Goal: Task Accomplishment & Management: Use online tool/utility

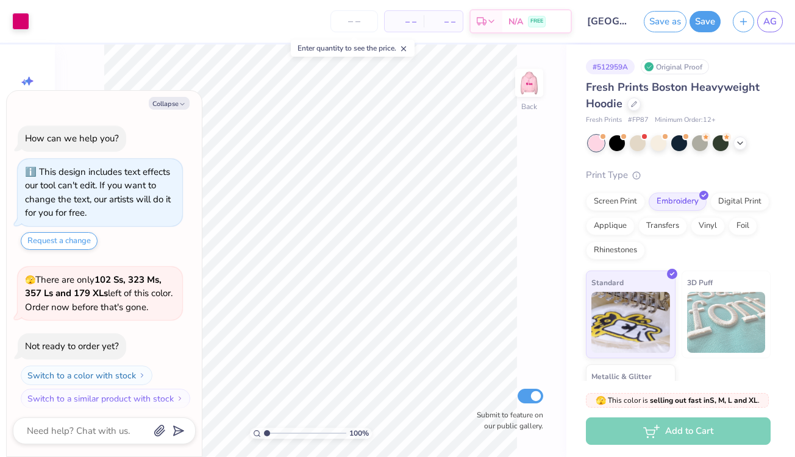
scroll to position [4, 0]
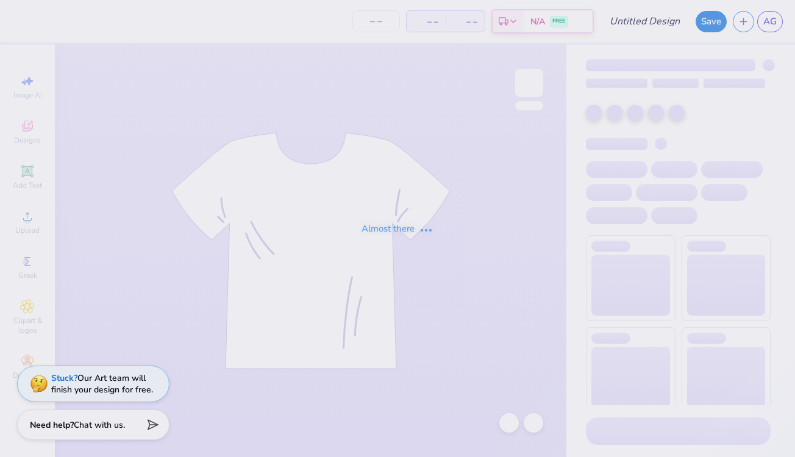
type input "pink hoodie"
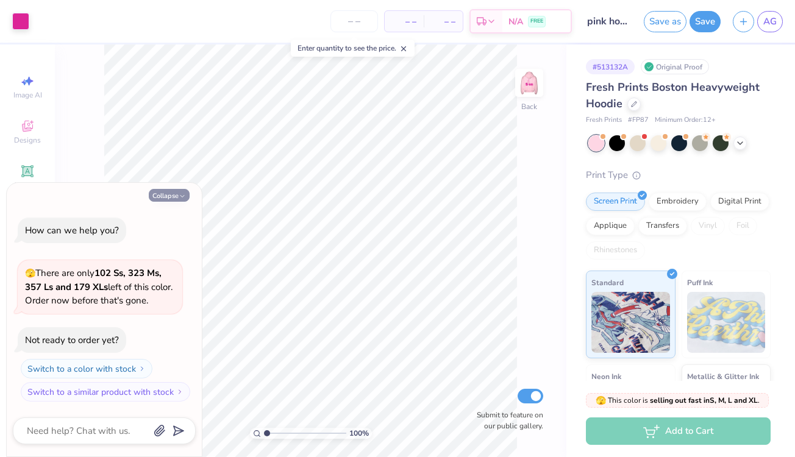
click at [184, 190] on button "Collapse" at bounding box center [169, 195] width 41 height 13
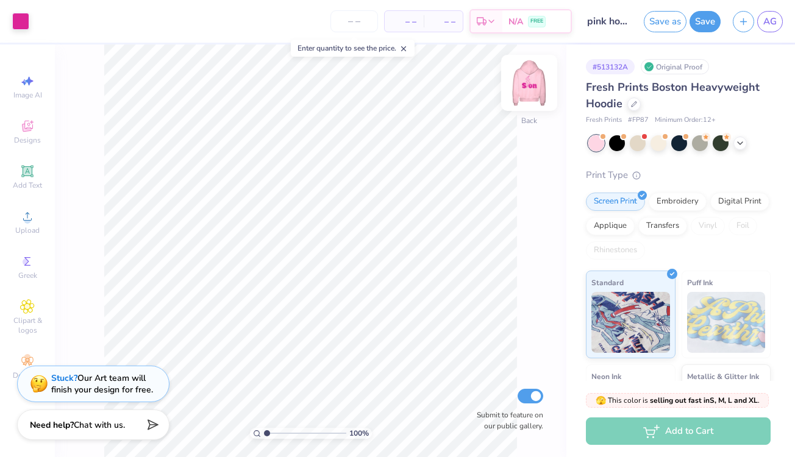
click at [522, 77] on img at bounding box center [529, 83] width 49 height 49
click at [615, 142] on div at bounding box center [617, 142] width 16 height 16
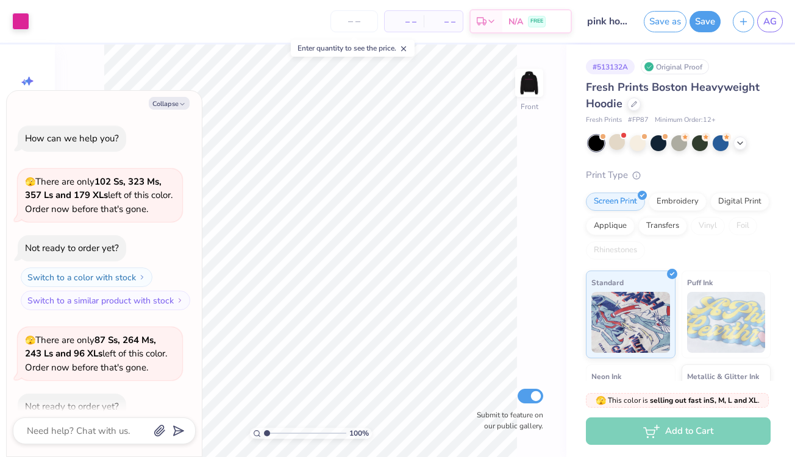
scroll to position [64, 0]
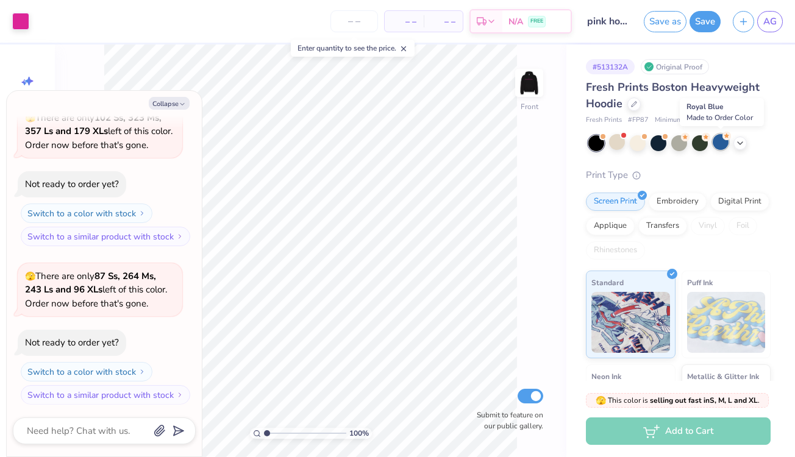
click at [719, 145] on div at bounding box center [721, 142] width 16 height 16
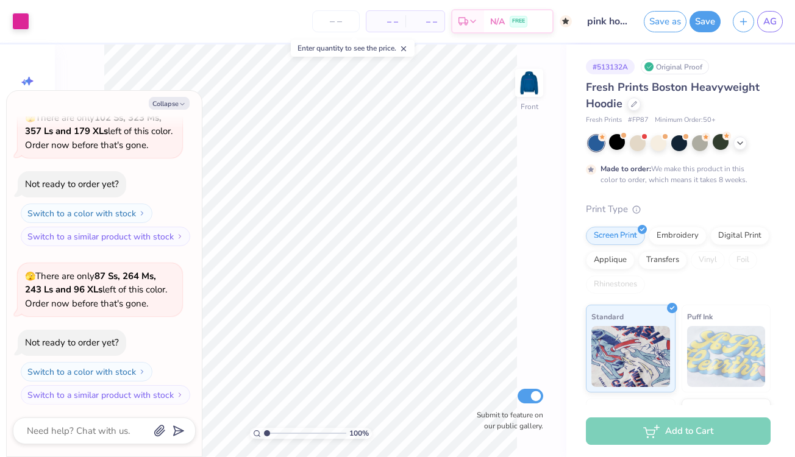
scroll to position [165, 0]
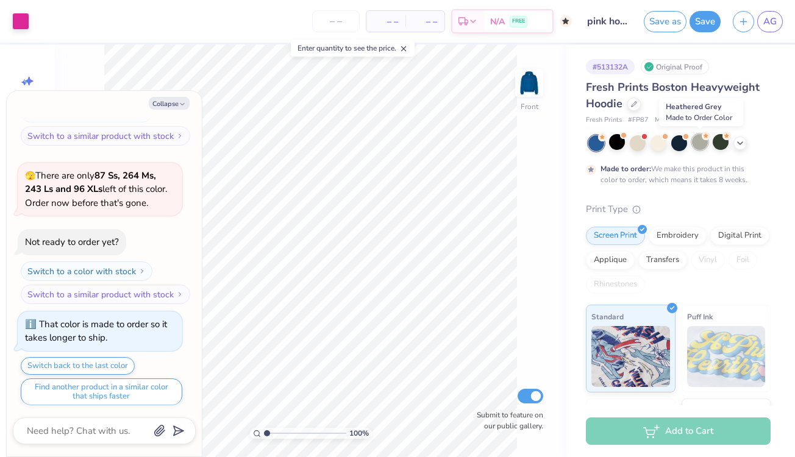
click at [699, 141] on div at bounding box center [700, 142] width 16 height 16
click at [696, 143] on div at bounding box center [700, 142] width 16 height 16
click at [654, 148] on div at bounding box center [659, 142] width 16 height 16
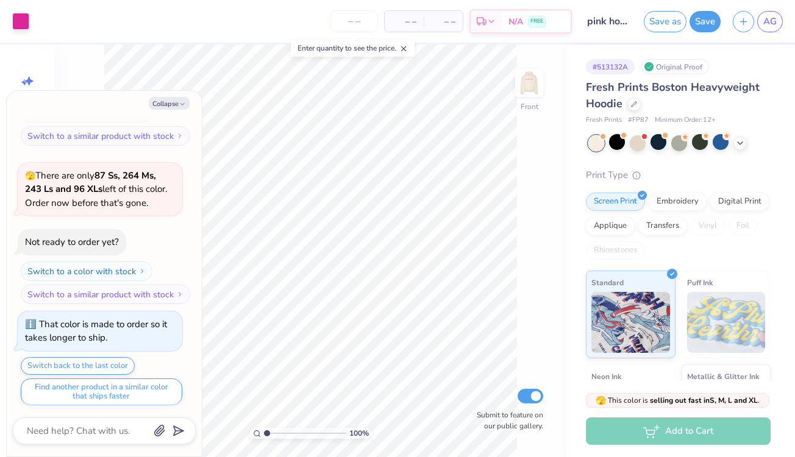
scroll to position [382, 0]
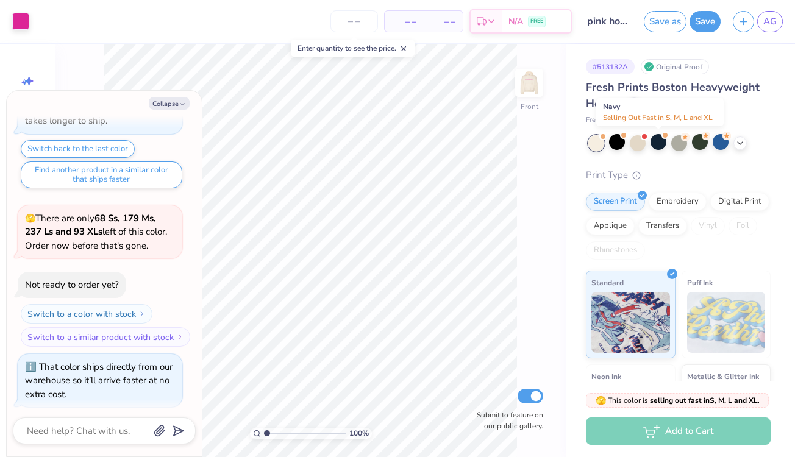
click at [654, 148] on div at bounding box center [659, 142] width 16 height 16
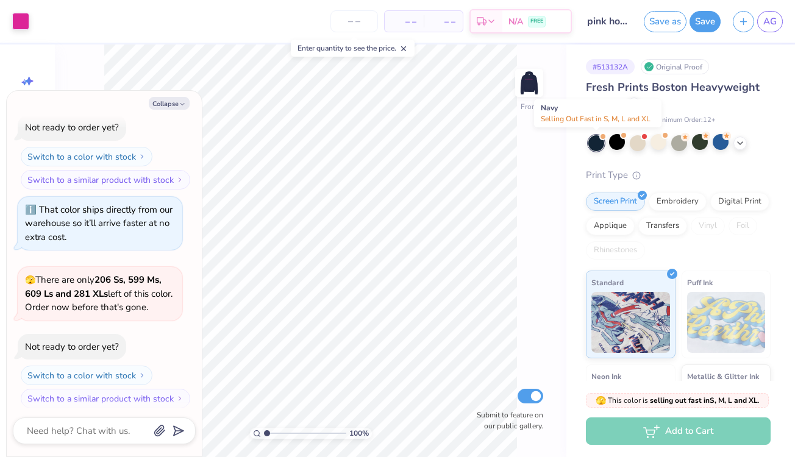
click at [592, 145] on div at bounding box center [596, 143] width 16 height 16
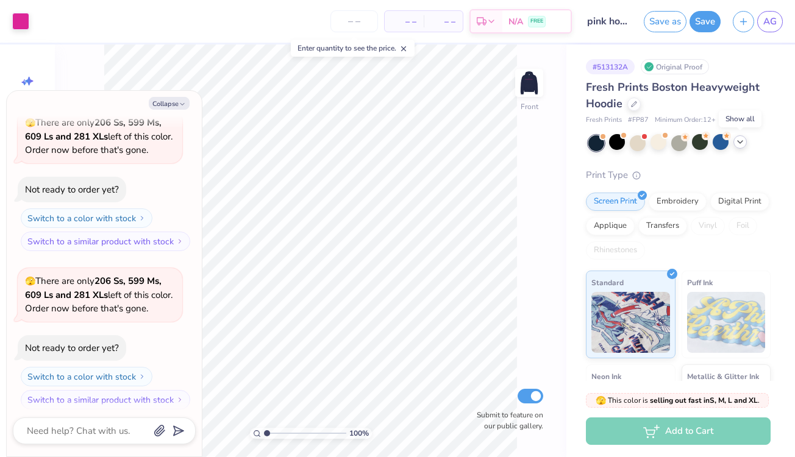
click at [740, 141] on icon at bounding box center [740, 142] width 10 height 10
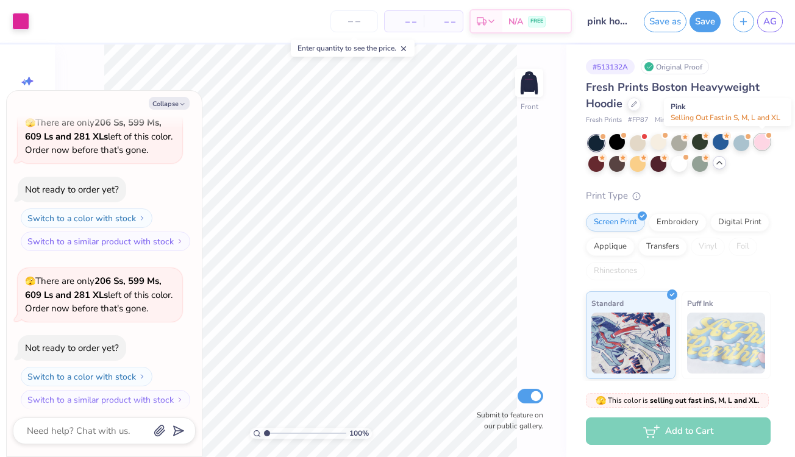
click at [763, 141] on div at bounding box center [762, 142] width 16 height 16
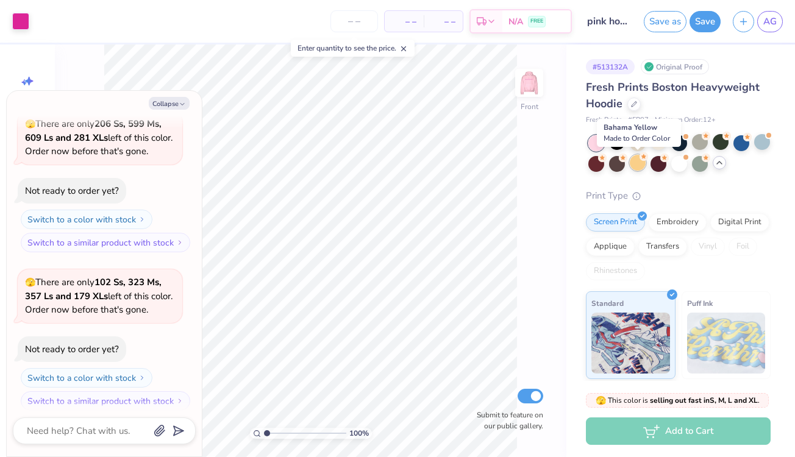
click at [639, 159] on div at bounding box center [638, 163] width 16 height 16
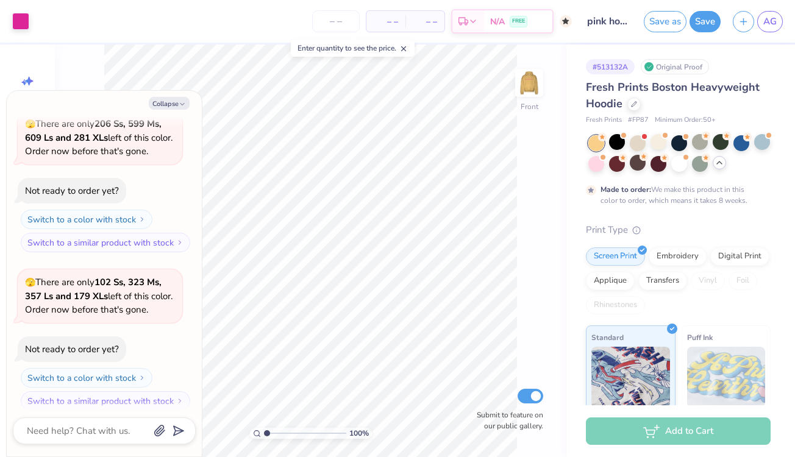
scroll to position [954, 0]
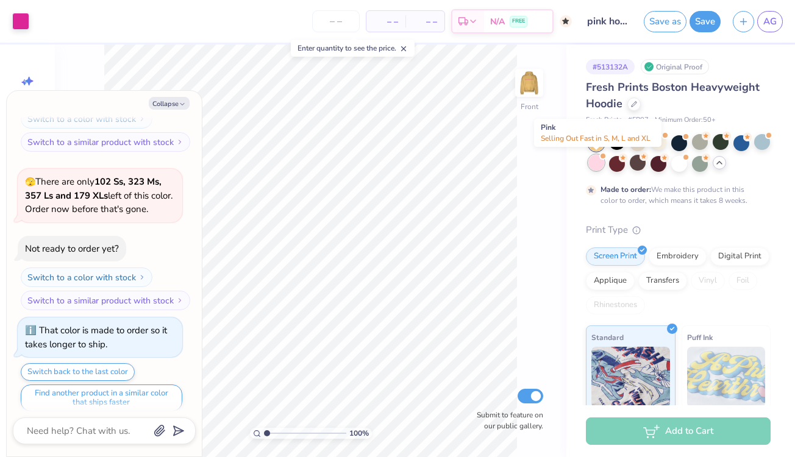
click at [600, 160] on div at bounding box center [596, 163] width 16 height 16
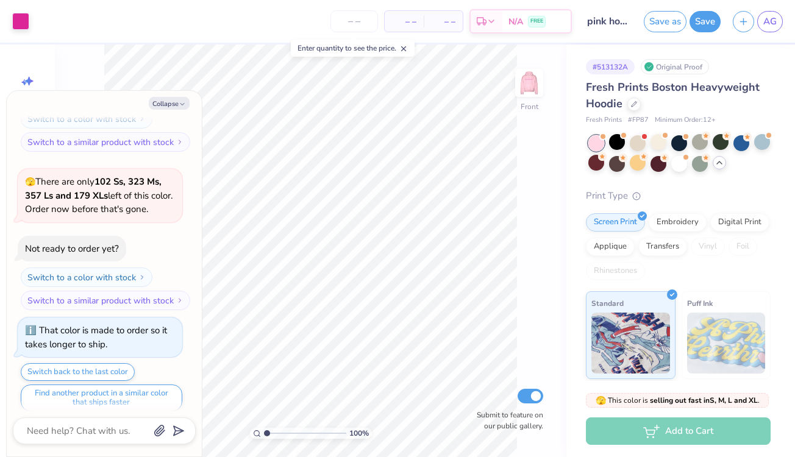
scroll to position [1171, 0]
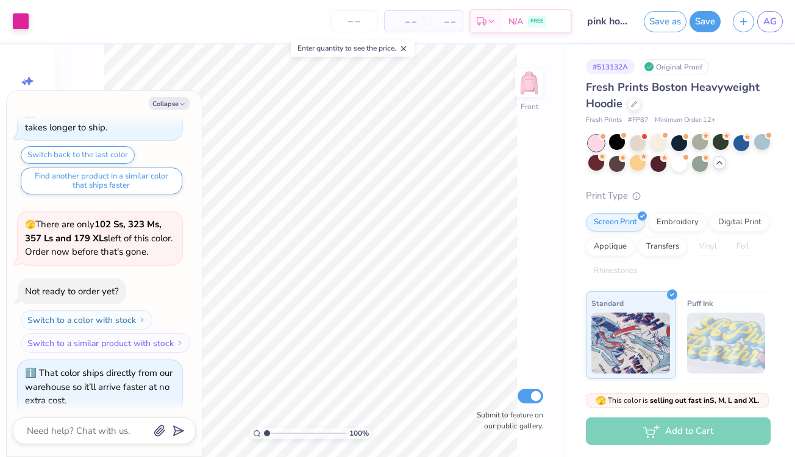
click at [175, 92] on div "Collapse How can we help you? 🫣 There are only 102 Ss, 323 Ms, 357 Ls and 179 X…" at bounding box center [104, 274] width 195 height 366
click at [175, 102] on button "Collapse" at bounding box center [169, 103] width 41 height 13
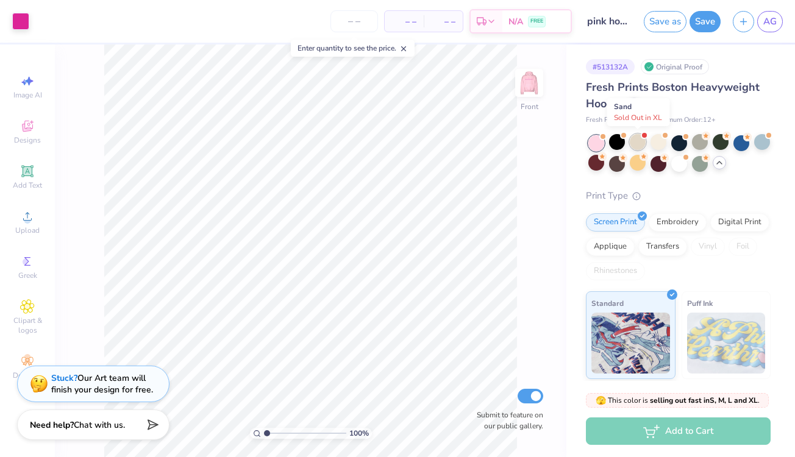
click at [638, 143] on div at bounding box center [638, 142] width 16 height 16
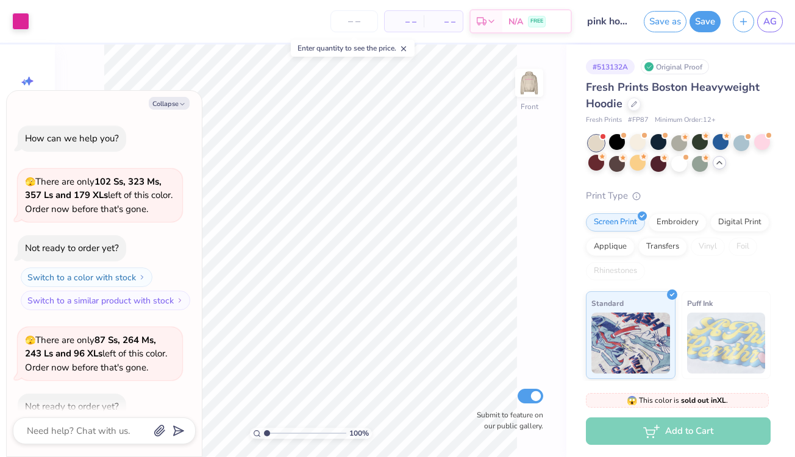
scroll to position [1342, 0]
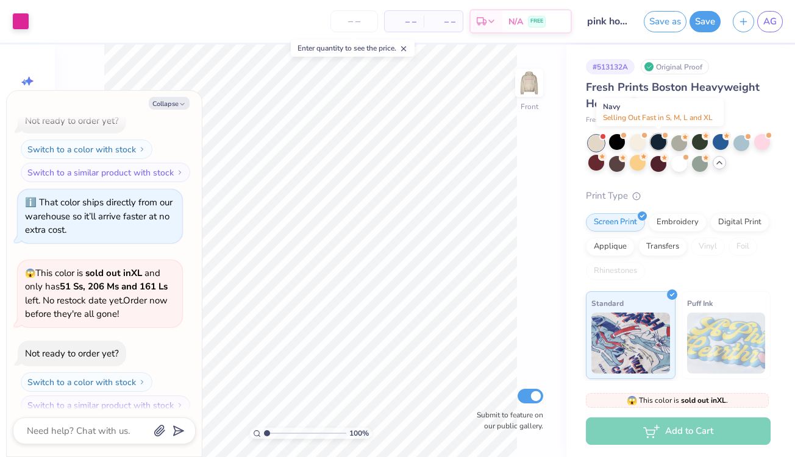
click at [665, 142] on div at bounding box center [659, 142] width 16 height 16
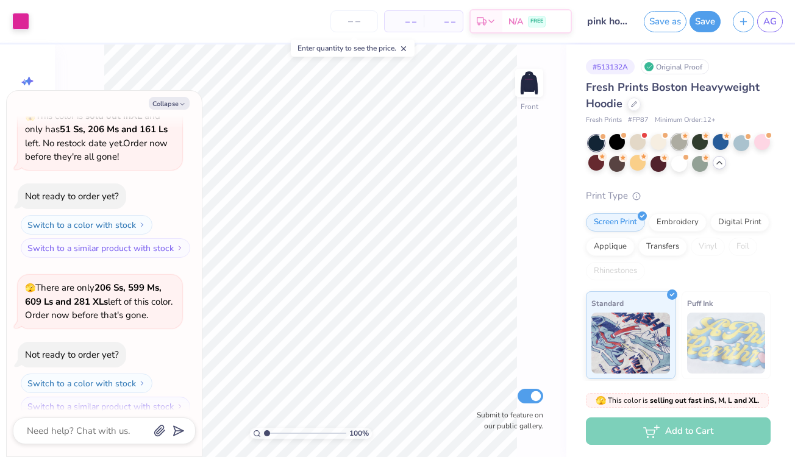
click at [679, 143] on div at bounding box center [679, 142] width 16 height 16
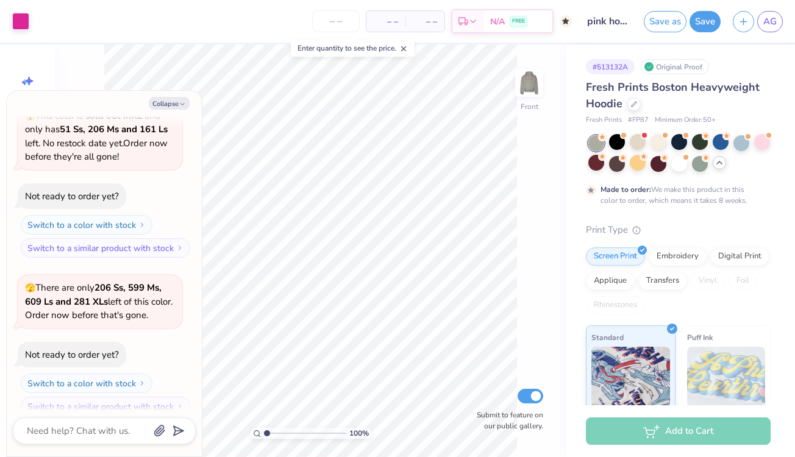
scroll to position [1600, 0]
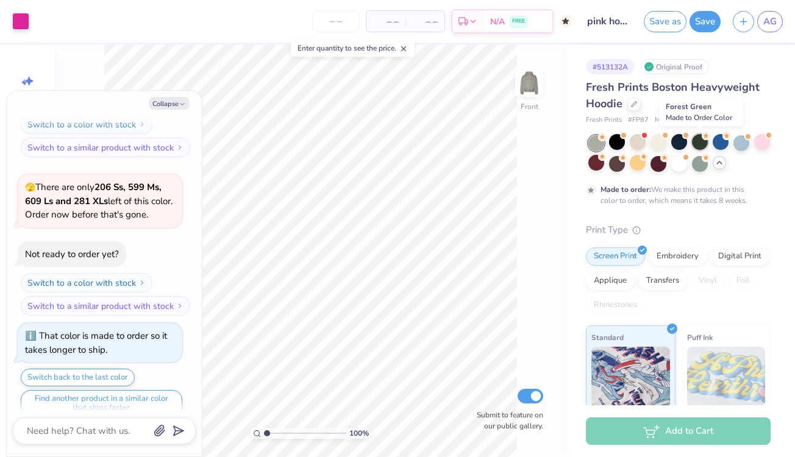
click at [704, 144] on div at bounding box center [700, 142] width 16 height 16
click at [718, 144] on div at bounding box center [721, 142] width 16 height 16
click at [745, 143] on div at bounding box center [742, 142] width 16 height 16
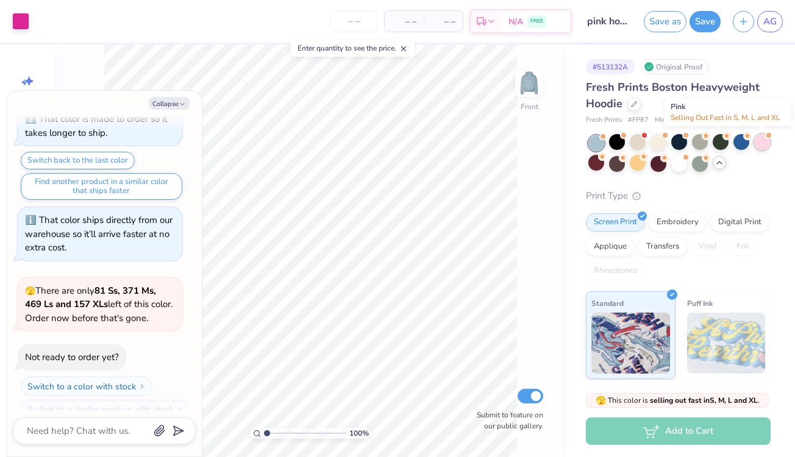
click at [758, 145] on div at bounding box center [762, 142] width 16 height 16
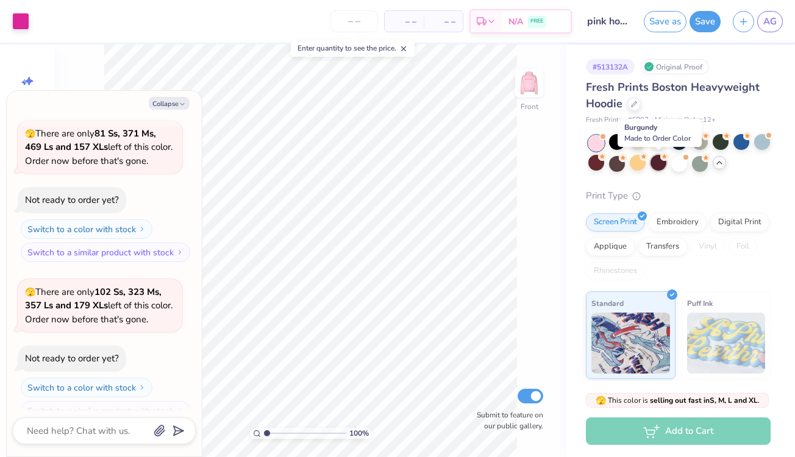
click at [652, 163] on div at bounding box center [659, 163] width 16 height 16
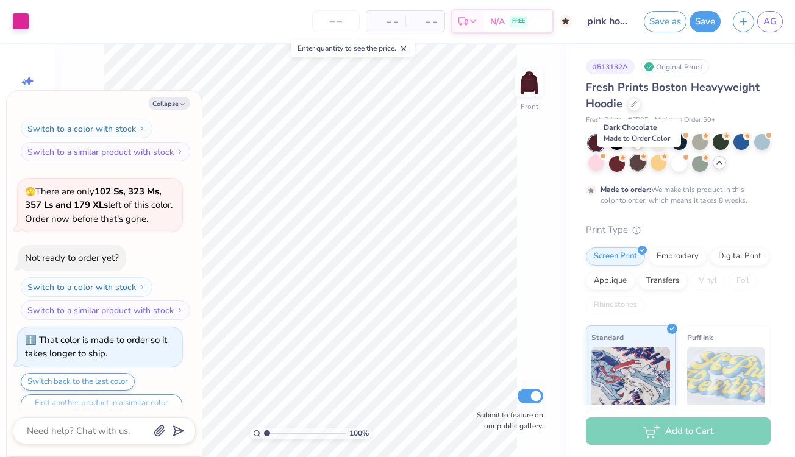
click at [632, 166] on div at bounding box center [638, 163] width 16 height 16
click at [618, 165] on div at bounding box center [617, 163] width 16 height 16
click at [602, 165] on div at bounding box center [596, 163] width 16 height 16
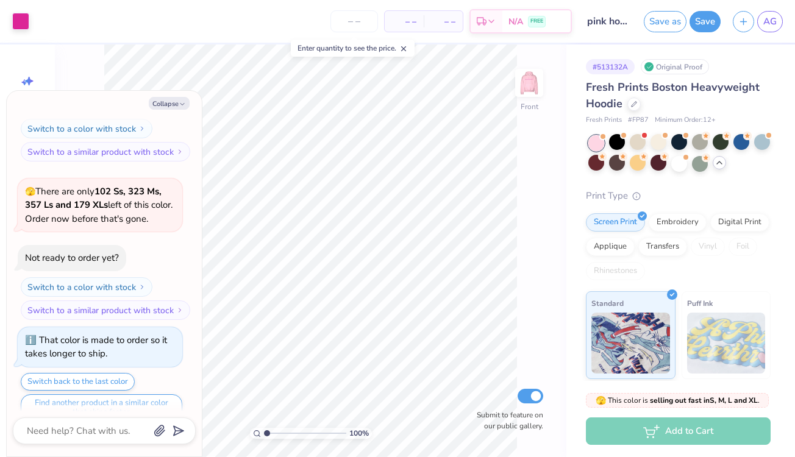
scroll to position [2292, 0]
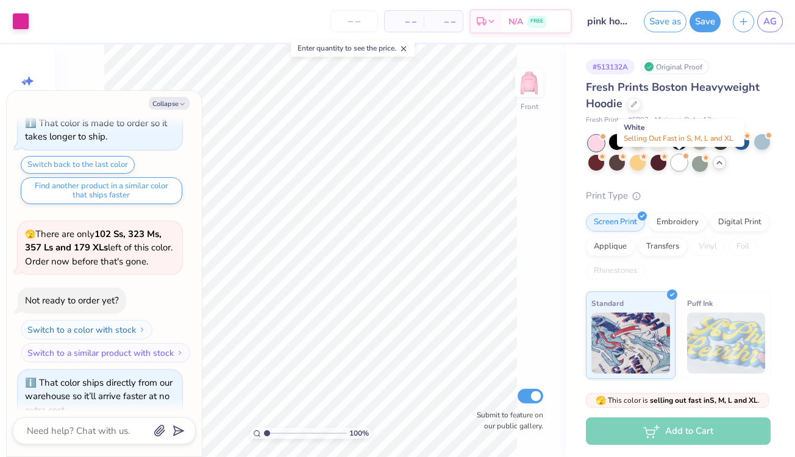
click at [679, 164] on div at bounding box center [679, 163] width 16 height 16
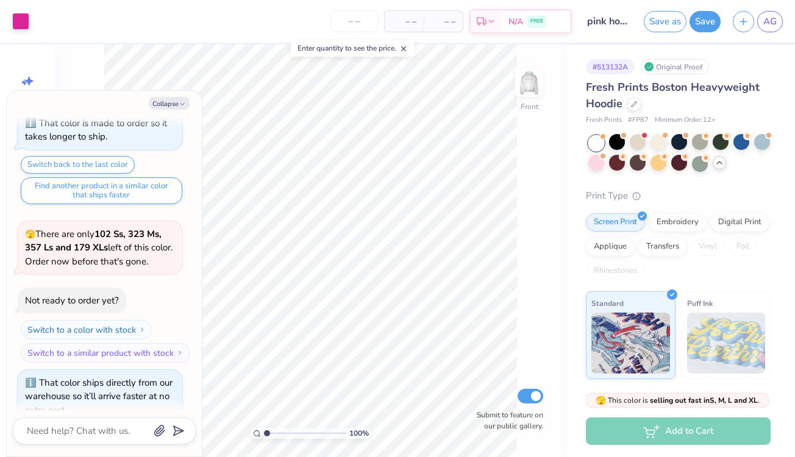
scroll to position [2449, 0]
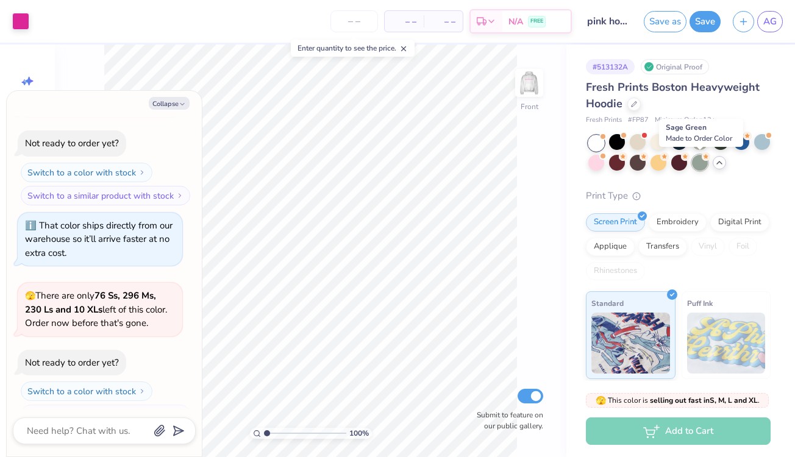
click at [696, 164] on div at bounding box center [700, 163] width 16 height 16
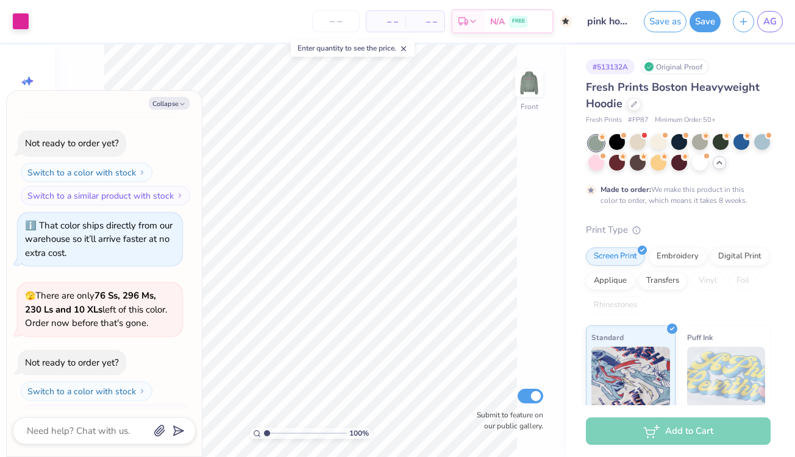
scroll to position [2550, 0]
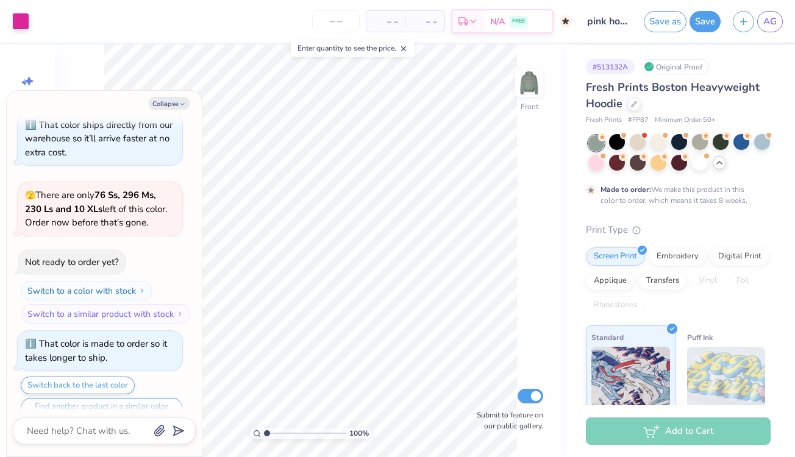
click at [720, 164] on icon at bounding box center [720, 163] width 10 height 10
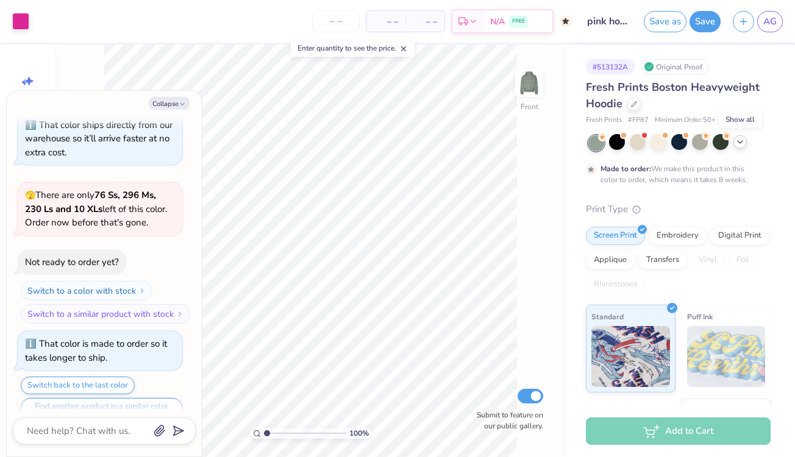
click at [738, 143] on icon at bounding box center [740, 142] width 10 height 10
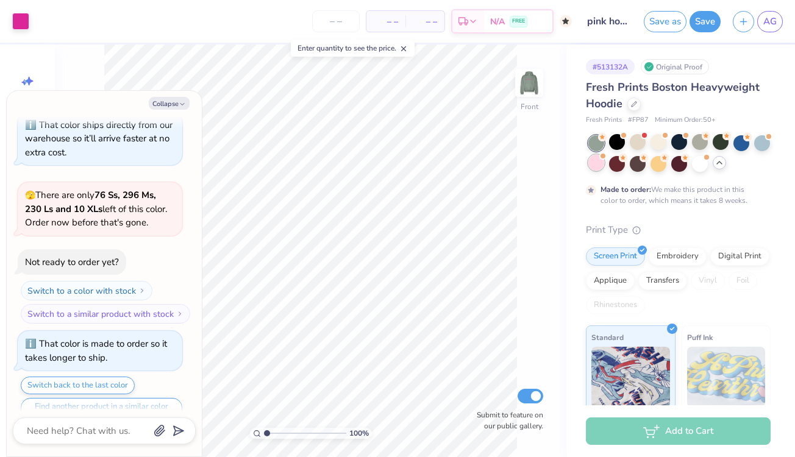
click at [594, 159] on div at bounding box center [596, 163] width 16 height 16
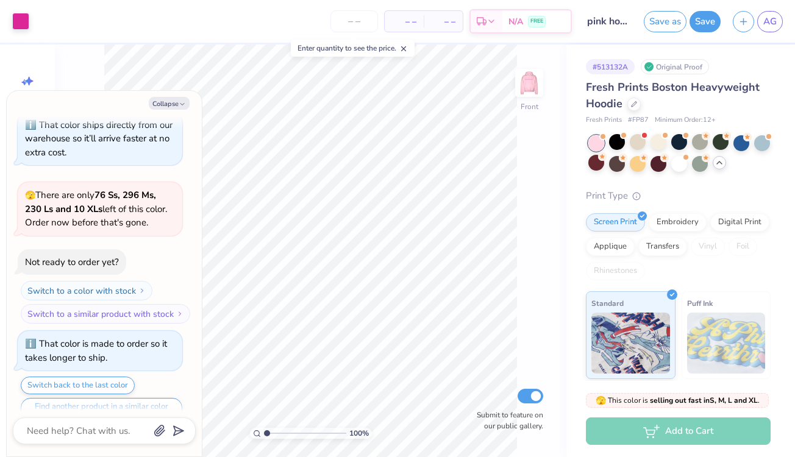
scroll to position [2767, 0]
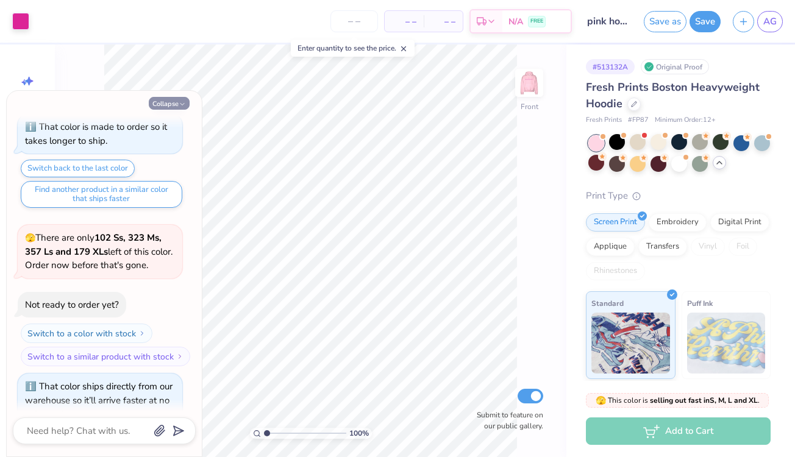
click at [177, 104] on button "Collapse" at bounding box center [169, 103] width 41 height 13
type textarea "x"
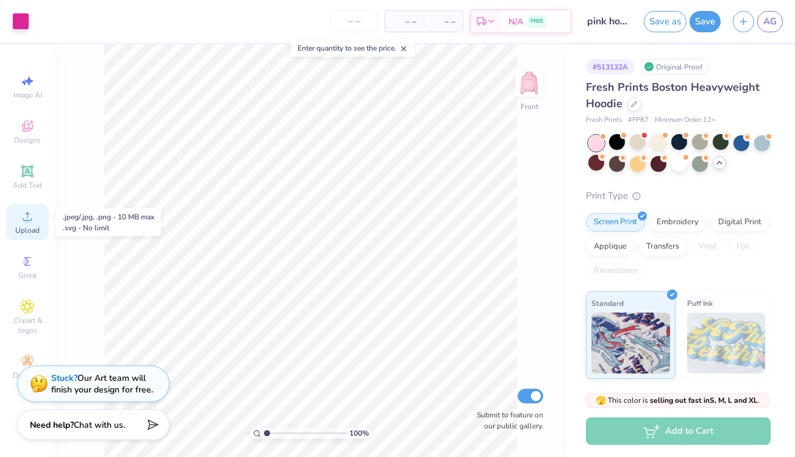
click at [34, 237] on div "Upload" at bounding box center [27, 222] width 43 height 36
click at [738, 24] on button "button" at bounding box center [743, 19] width 21 height 21
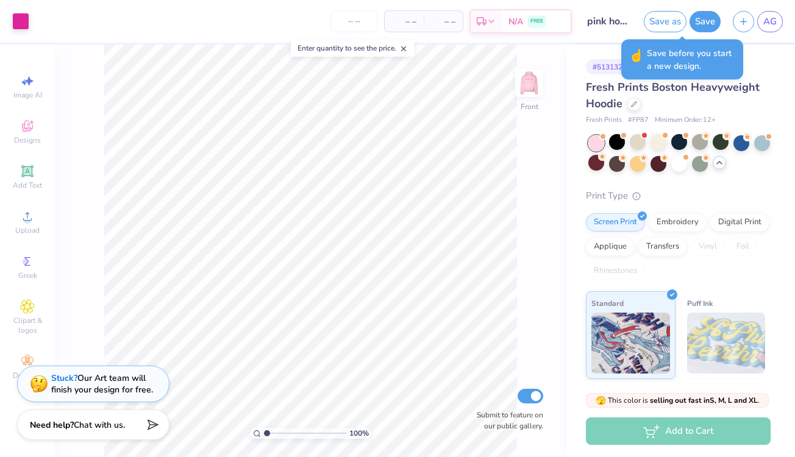
click at [715, 37] on div "☝️ Save before you start a new design." at bounding box center [682, 60] width 129 height 48
click at [705, 24] on button "Save" at bounding box center [705, 19] width 31 height 21
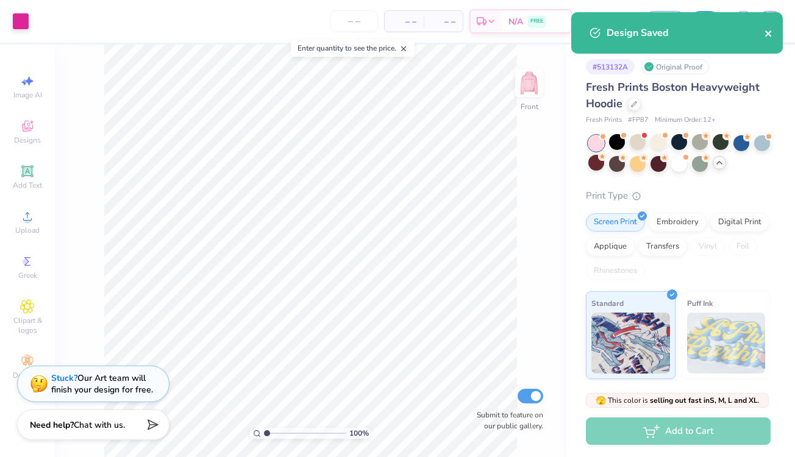
click at [771, 34] on icon "close" at bounding box center [769, 34] width 9 height 10
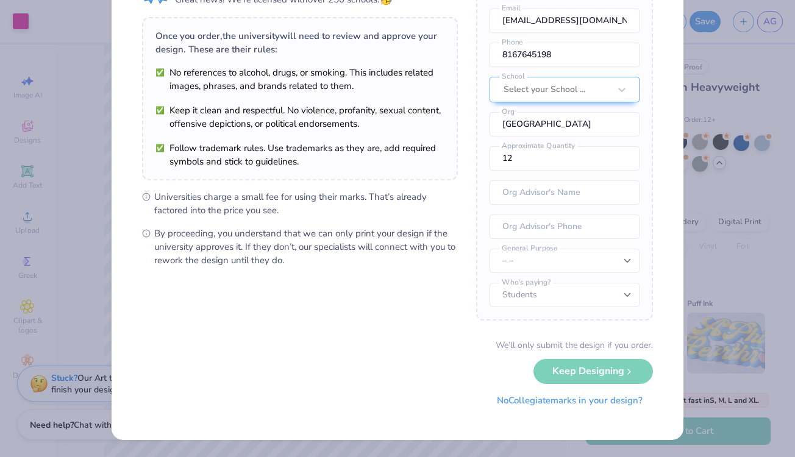
scroll to position [73, 0]
click at [537, 404] on button "No Collegiate marks in your design?" at bounding box center [570, 401] width 166 height 25
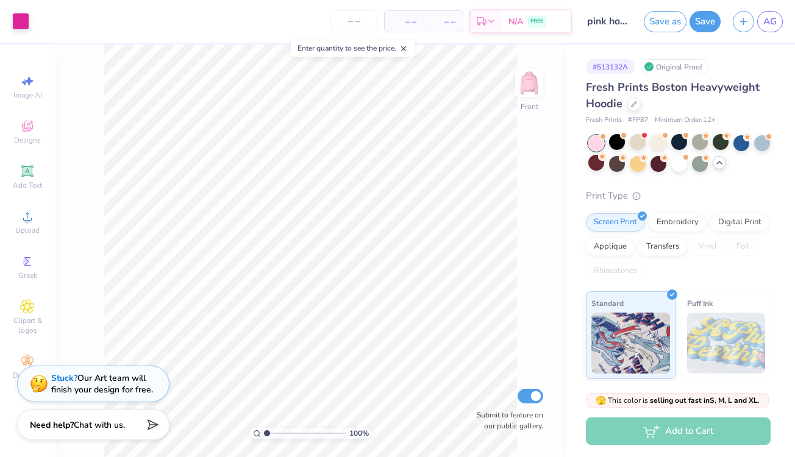
scroll to position [0, 0]
click at [770, 21] on span "AG" at bounding box center [769, 22] width 13 height 14
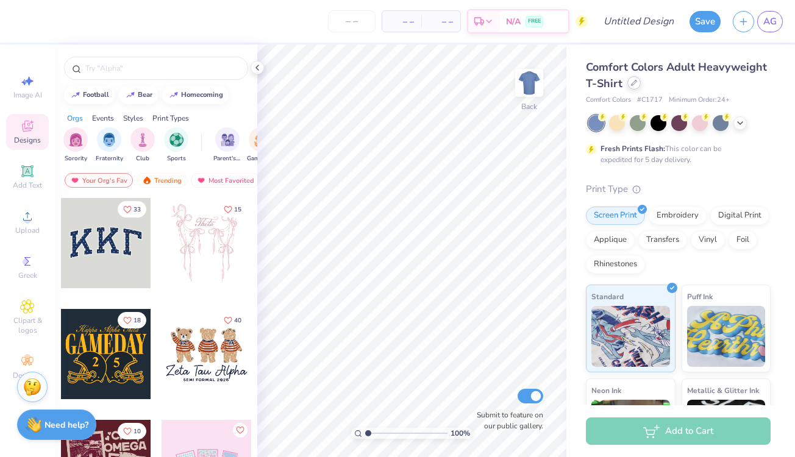
click at [634, 88] on div at bounding box center [633, 82] width 13 height 13
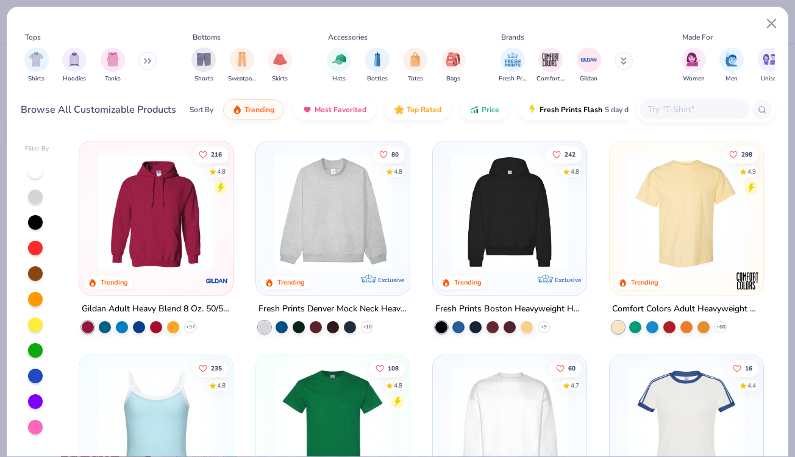
click at [504, 237] on img at bounding box center [509, 212] width 129 height 117
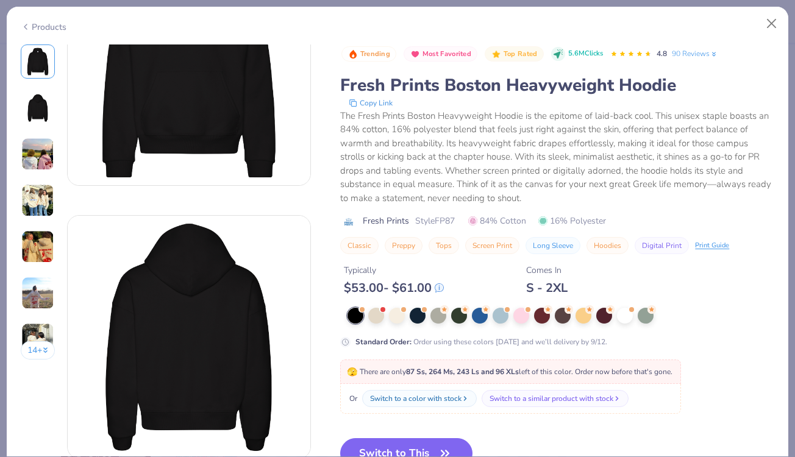
scroll to position [123, 0]
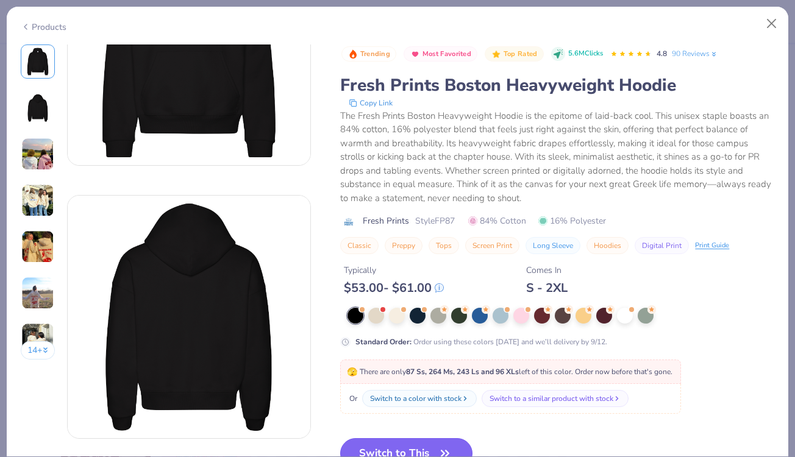
click at [433, 448] on button "Switch to This" at bounding box center [406, 453] width 132 height 30
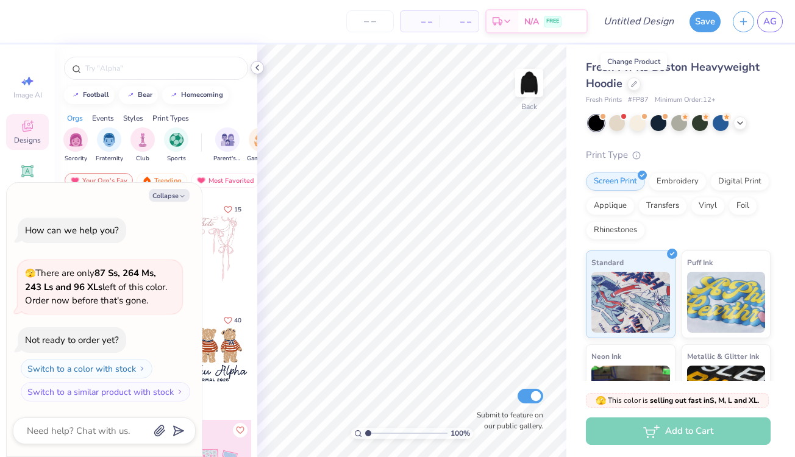
click at [255, 65] on icon at bounding box center [257, 68] width 10 height 10
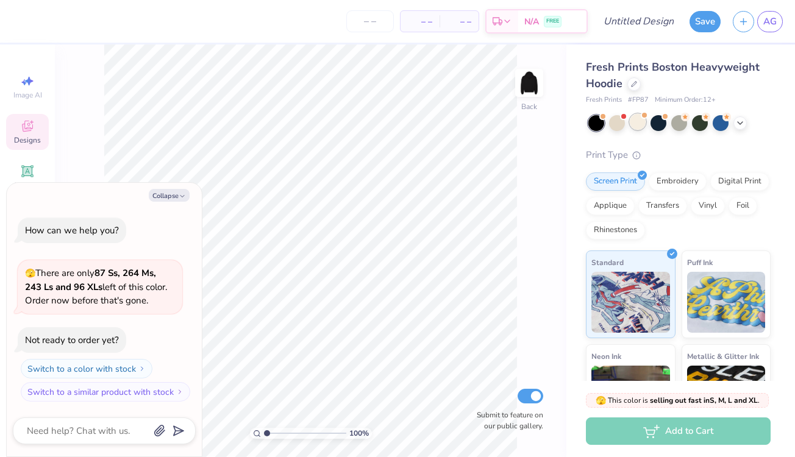
click at [640, 121] on div at bounding box center [638, 122] width 16 height 16
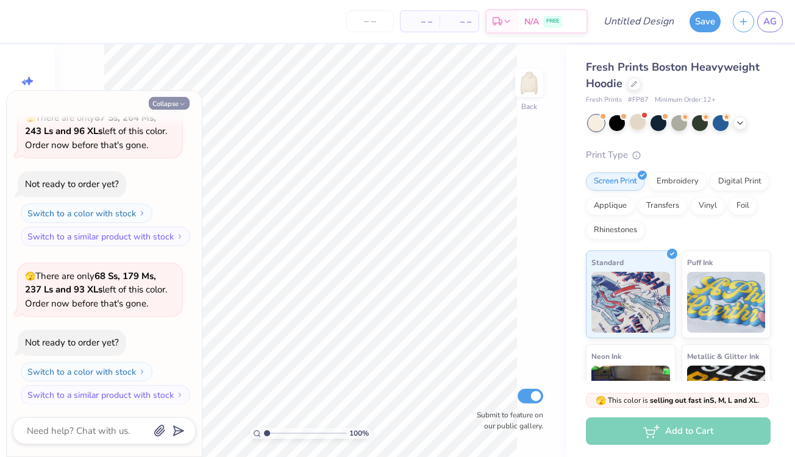
click at [177, 99] on button "Collapse" at bounding box center [169, 103] width 41 height 13
type textarea "x"
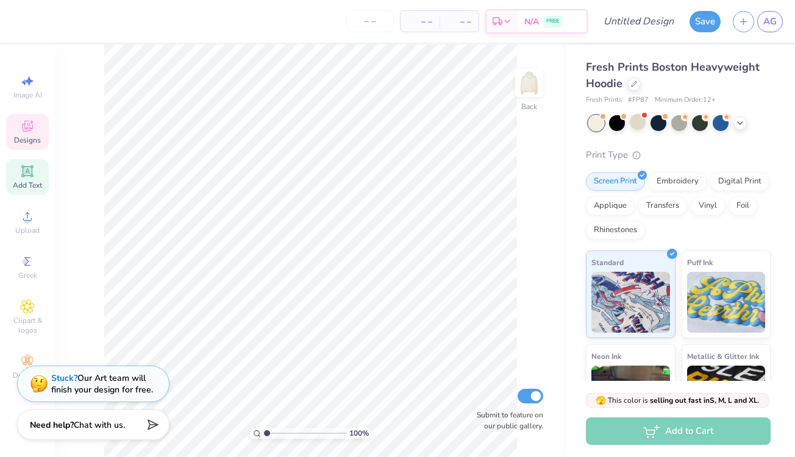
click at [37, 187] on span "Add Text" at bounding box center [27, 185] width 29 height 10
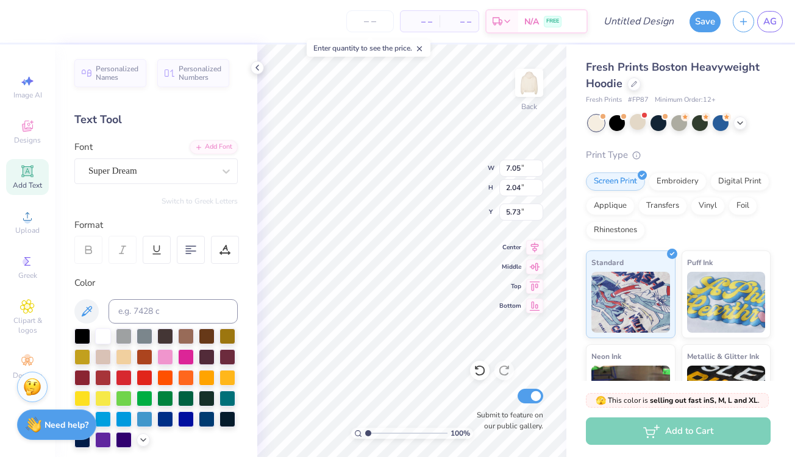
drag, startPoint x: 200, startPoint y: 159, endPoint x: 166, endPoint y: 187, distance: 43.3
click at [200, 160] on div "Super Dream" at bounding box center [155, 172] width 163 height 26
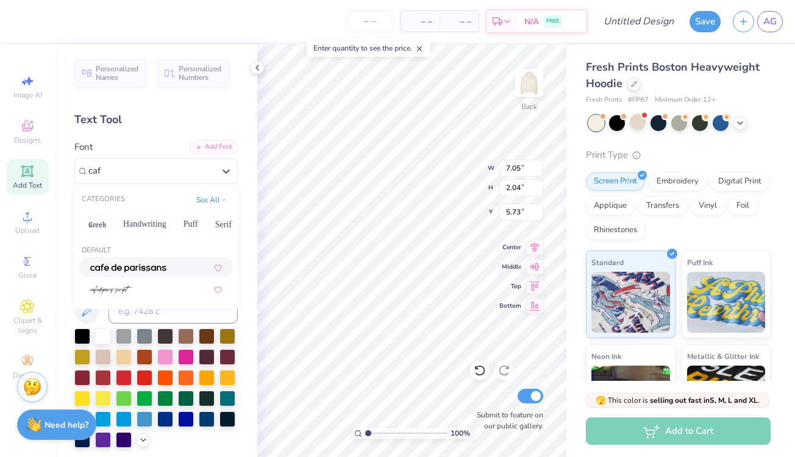
scroll to position [0, 0]
click at [127, 271] on img at bounding box center [128, 268] width 76 height 9
type input "cafe"
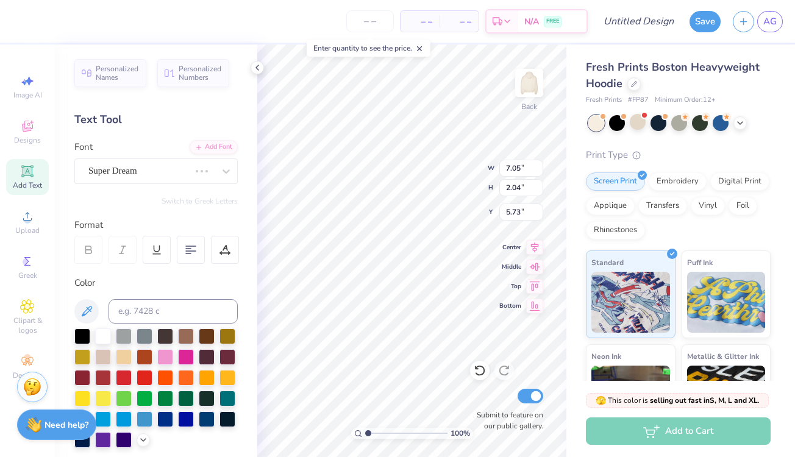
type input "4.59"
type input "1.46"
type input "6.02"
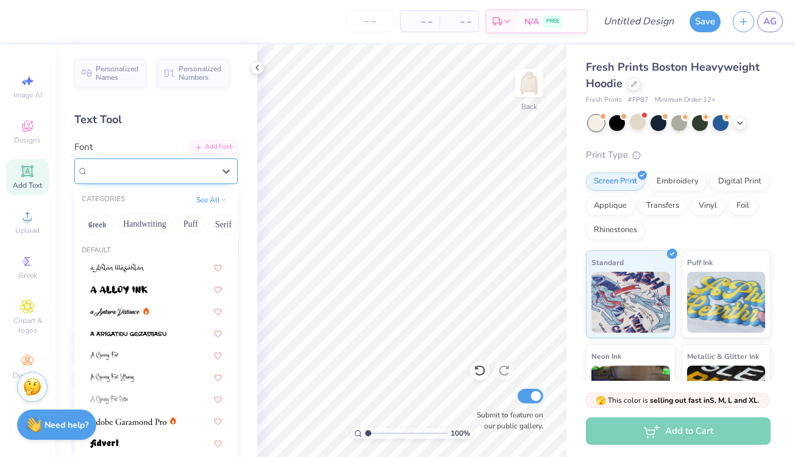
click at [161, 174] on div "[GEOGRAPHIC_DATA]-sans" at bounding box center [151, 171] width 128 height 19
click at [34, 173] on icon at bounding box center [27, 171] width 15 height 15
drag, startPoint x: 163, startPoint y: 173, endPoint x: 134, endPoint y: 182, distance: 31.4
click at [163, 173] on div "Super Dream" at bounding box center [151, 171] width 128 height 19
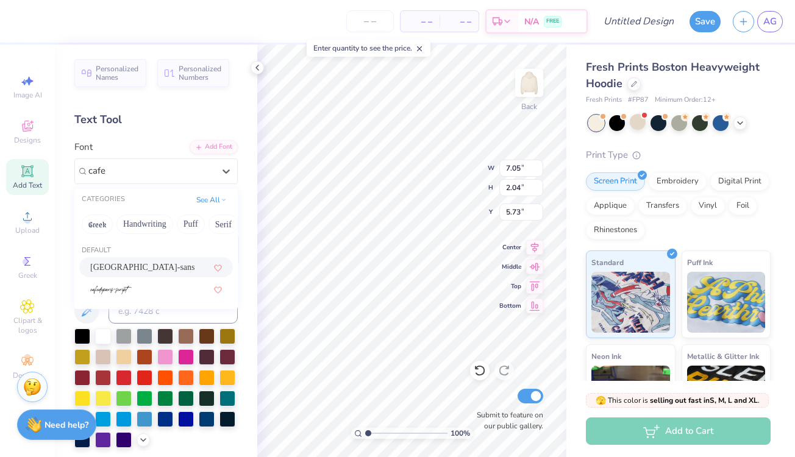
click at [142, 269] on div "[GEOGRAPHIC_DATA]-sans" at bounding box center [156, 267] width 132 height 13
type input "cafe"
type input "4.59"
type input "1.46"
type input "6.02"
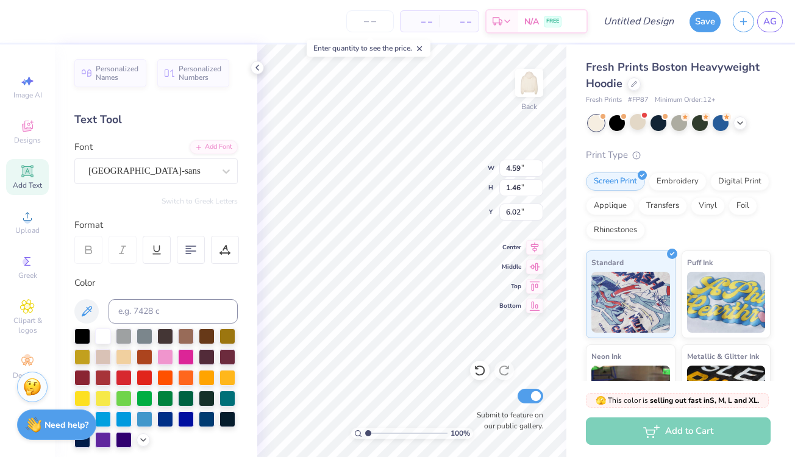
type textarea "T"
type textarea "Notre Dame De Sion"
type input "12.38"
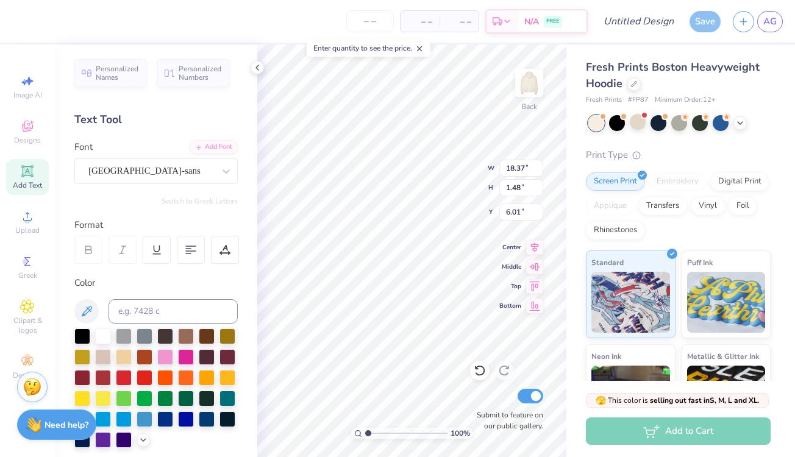
type input "1.00"
type input "6.49"
type input "6.10"
type input "0.49"
type input "7.00"
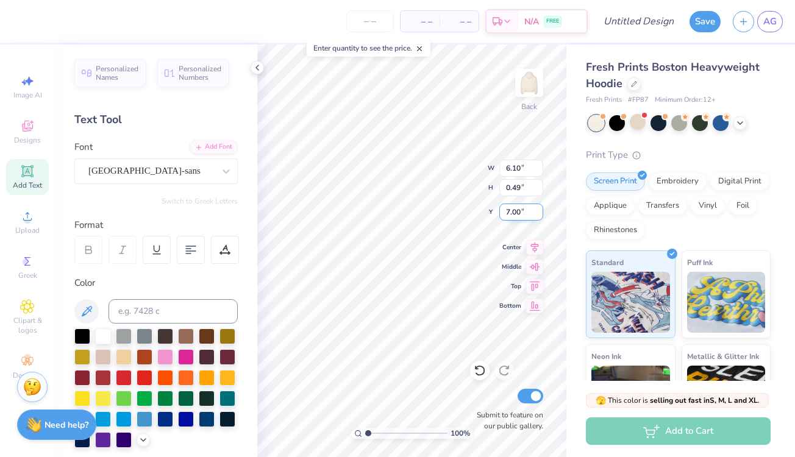
type input "9.35"
type input "0.75"
type input "6.74"
type input "10.83"
type input "0.87"
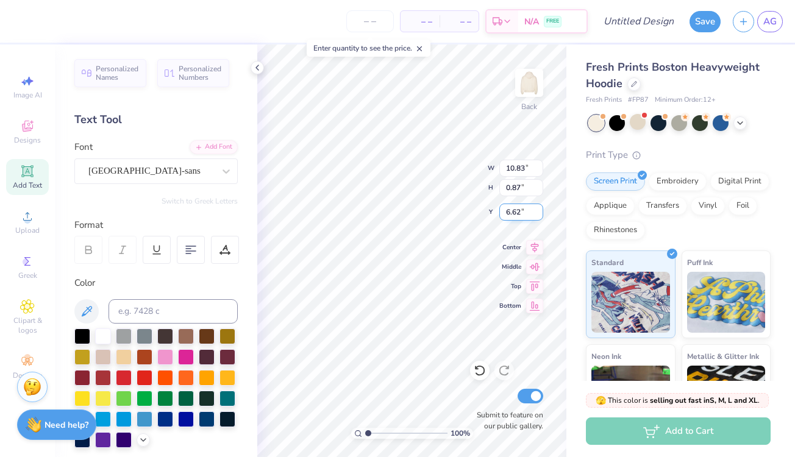
type input "6.31"
type input "11.70"
type input "0.94"
type input "6.24"
type input "12.40"
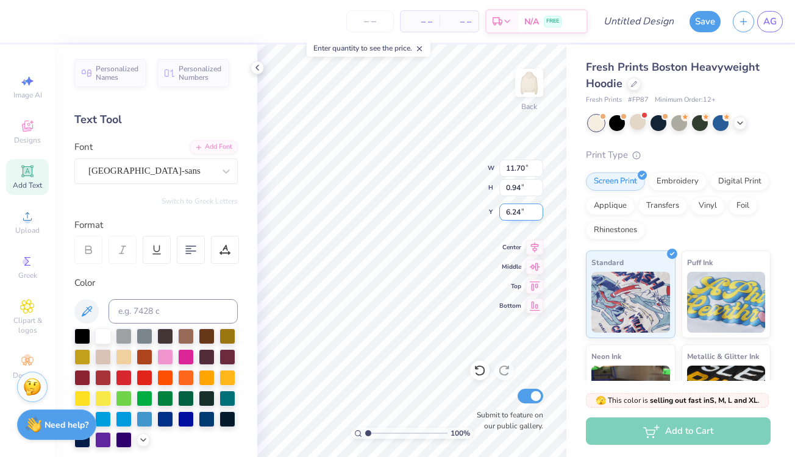
type input "1.00"
type input "6.19"
type input "12.00"
type input "0.97"
type input "6.27"
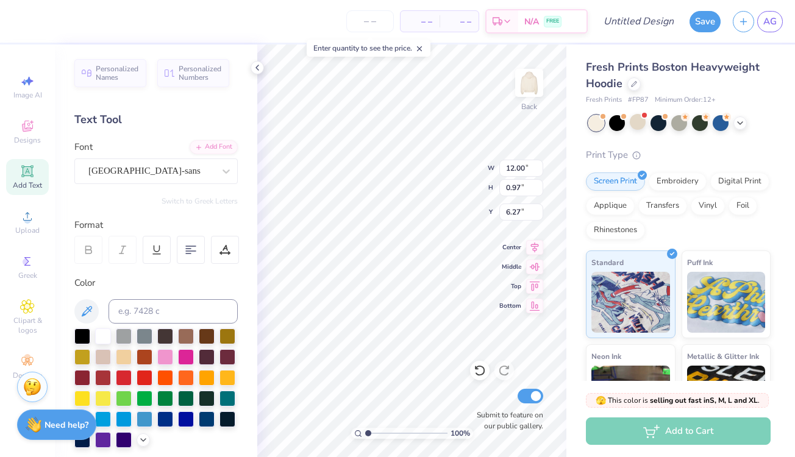
click at [438, 179] on div "100 % Back W 12.00 12.00 " H 0.97 0.97 " Y 6.27 6.27 " Center Middle Top Bottom…" at bounding box center [411, 251] width 309 height 413
click at [33, 323] on span "Clipart & logos" at bounding box center [27, 326] width 43 height 20
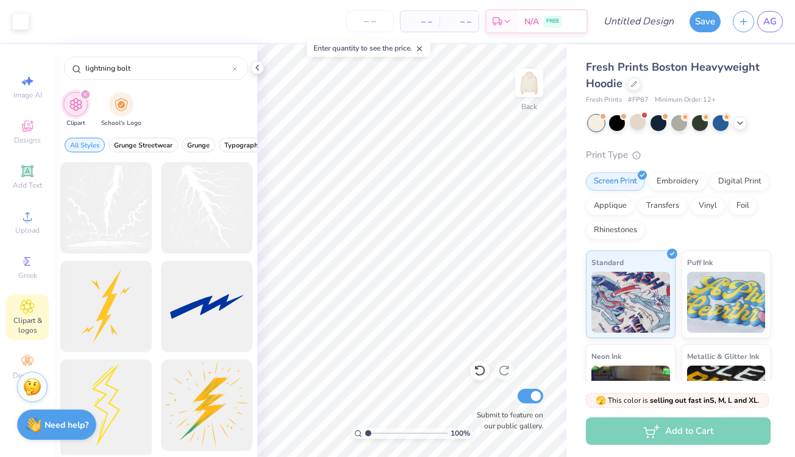
type input "lightning bolt"
click at [115, 403] on div at bounding box center [105, 406] width 101 height 101
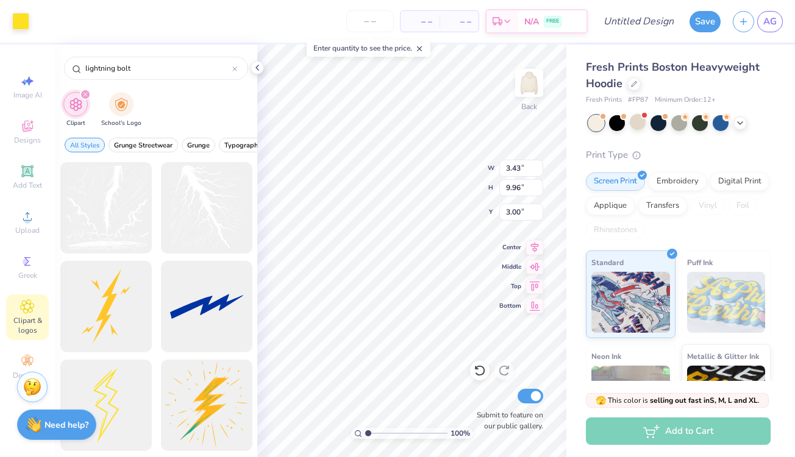
type input "0.83"
type input "2.40"
type input "3.54"
type input "0.88"
type input "2.56"
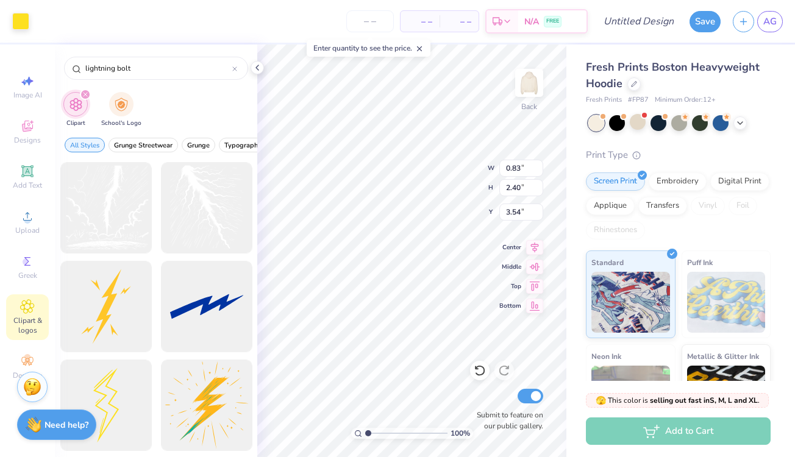
type input "3.37"
type input "3.70"
type input "0.86"
type input "2.49"
type input "3.77"
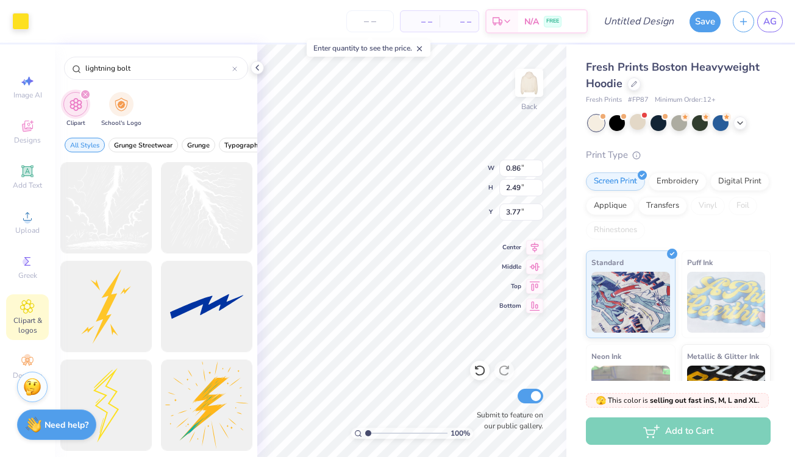
type input "0.87"
type input "2.50"
type input "2.35"
type input "12.00"
type input "0.97"
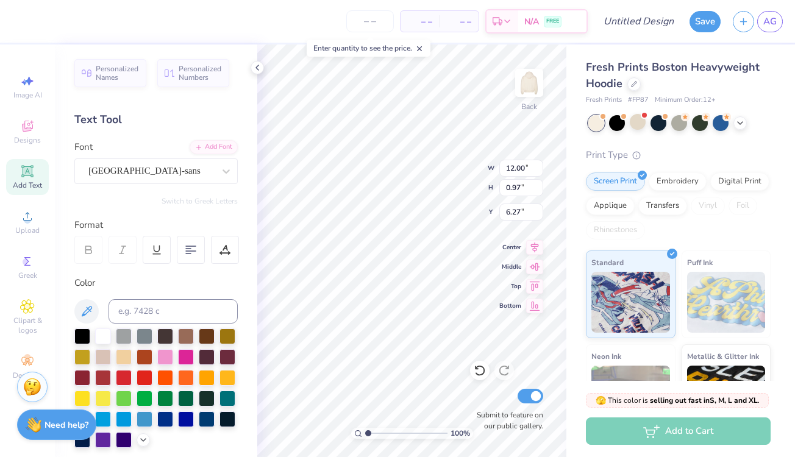
type input "5.25"
type input "4.86"
click at [43, 22] on div at bounding box center [42, 20] width 17 height 17
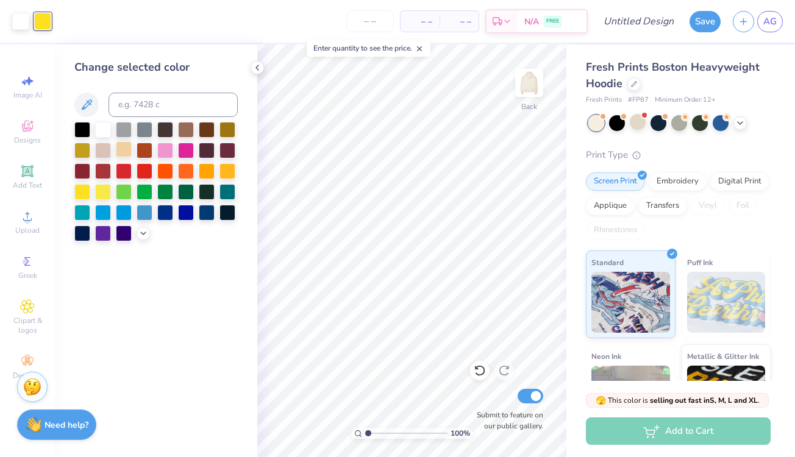
click at [120, 152] on div at bounding box center [124, 149] width 16 height 16
click at [16, 23] on div at bounding box center [20, 20] width 17 height 17
click at [120, 145] on div at bounding box center [124, 149] width 16 height 16
click at [188, 155] on div at bounding box center [186, 149] width 16 height 16
click at [124, 152] on div at bounding box center [124, 149] width 16 height 16
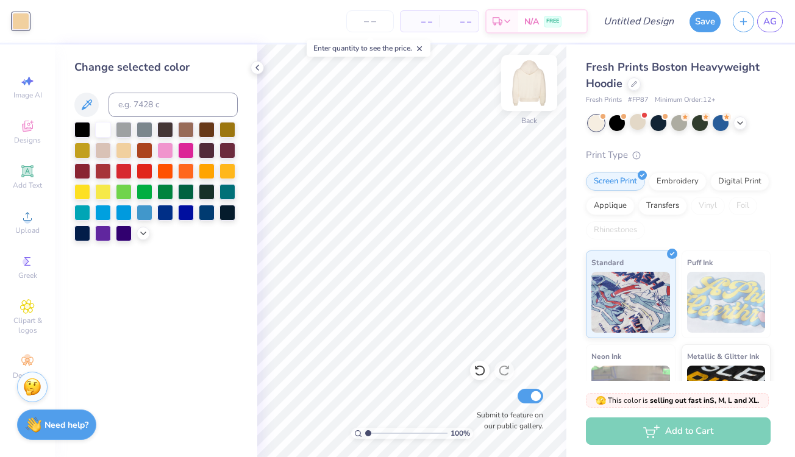
click at [527, 88] on img at bounding box center [529, 83] width 49 height 49
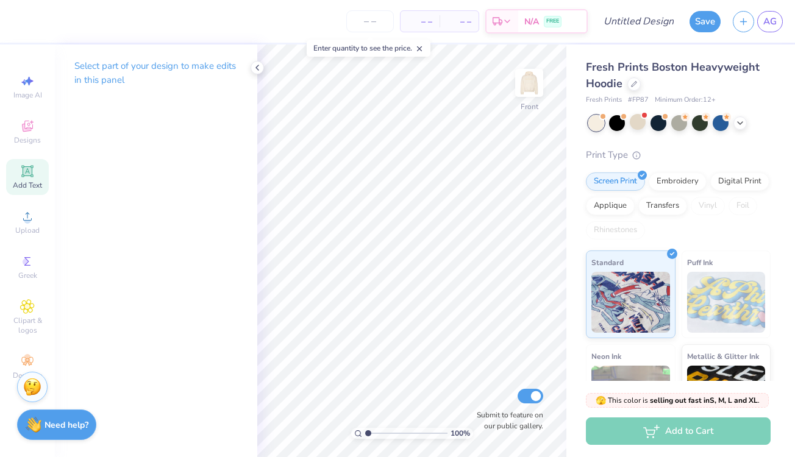
click at [28, 180] on span "Add Text" at bounding box center [27, 185] width 29 height 10
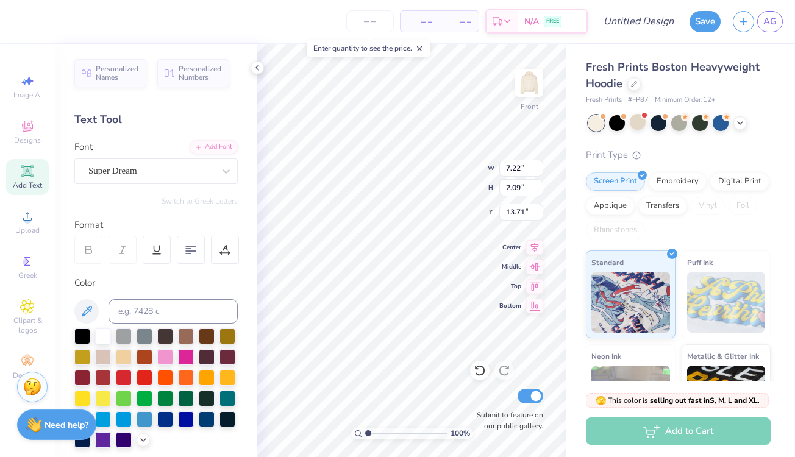
type textarea "T"
click at [537, 165] on div "100 % Front W 7.22 7.22 " H 2.09 2.09 " Y 13.71 13.71 " Center Middle Top Botto…" at bounding box center [411, 251] width 309 height 413
click at [192, 170] on div "Super Dream" at bounding box center [151, 171] width 128 height 19
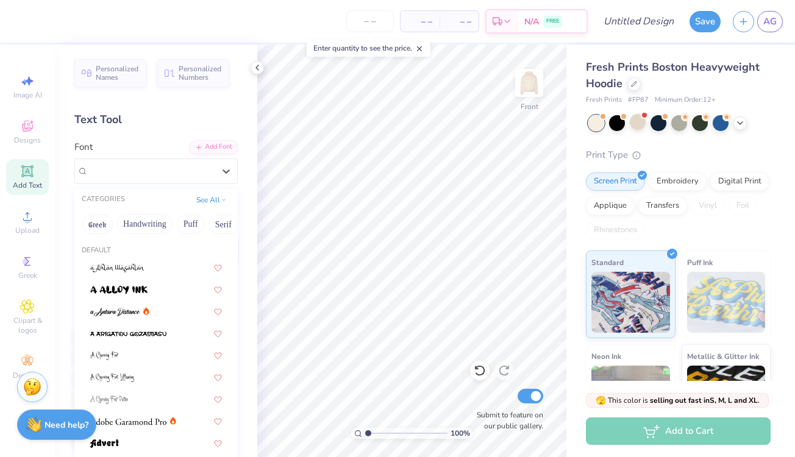
click at [33, 177] on icon at bounding box center [27, 171] width 12 height 12
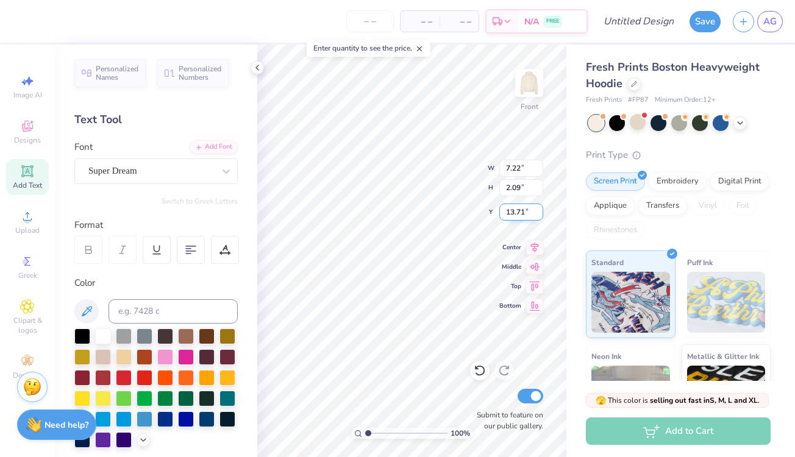
type textarea "T"
click at [539, 166] on div "100 % Front W 7.22 H 2.09 Y 13.71 Center Middle Top Bottom Submit to feature on…" at bounding box center [411, 251] width 309 height 413
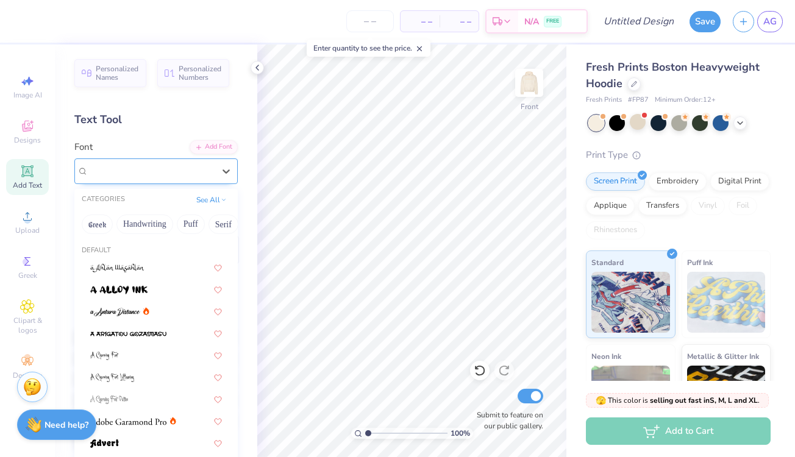
click at [160, 174] on div "Super Dream" at bounding box center [151, 171] width 128 height 19
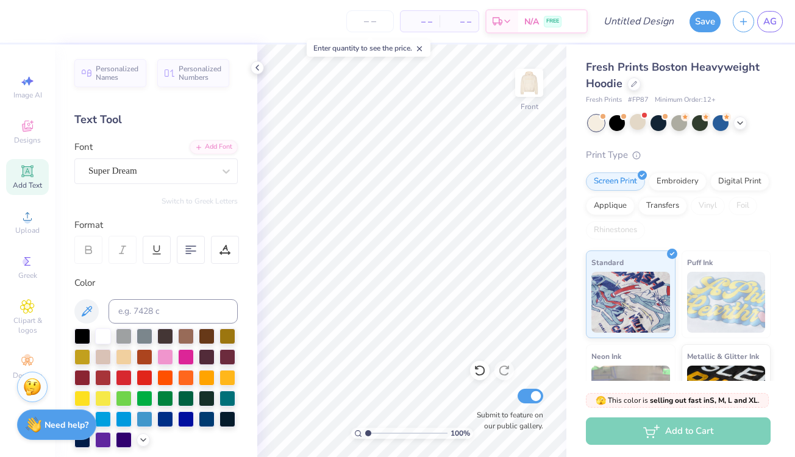
click at [17, 173] on div "Add Text" at bounding box center [27, 177] width 43 height 36
type textarea "T"
type textarea "S on"
type input "10.04"
type input "3.72"
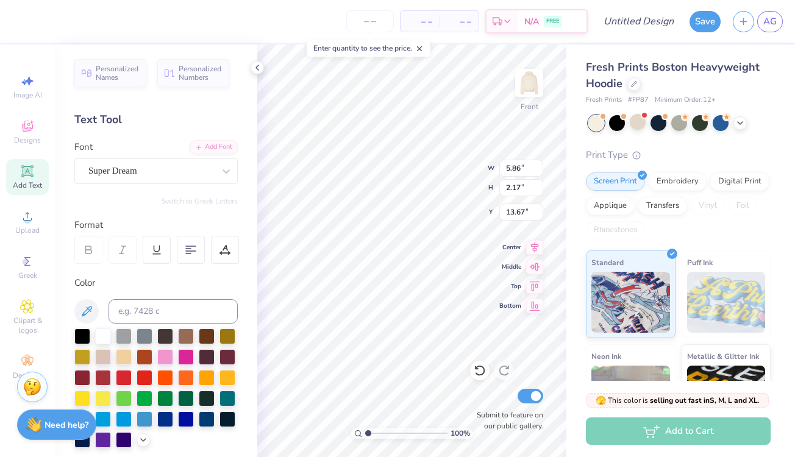
type input "12.12"
type input "11.98"
type input "4.44"
type input "11.40"
click at [19, 323] on span "Clipart & logos" at bounding box center [27, 326] width 43 height 20
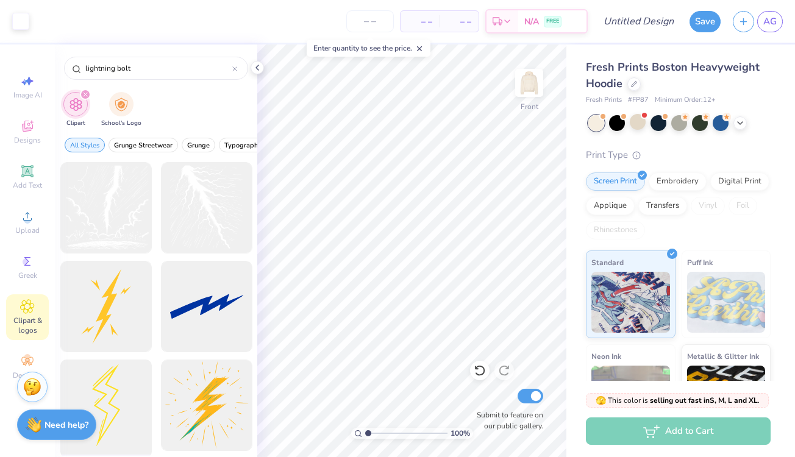
click at [105, 409] on div at bounding box center [105, 406] width 101 height 101
type input "4.13"
type input "11.98"
type input "11.77"
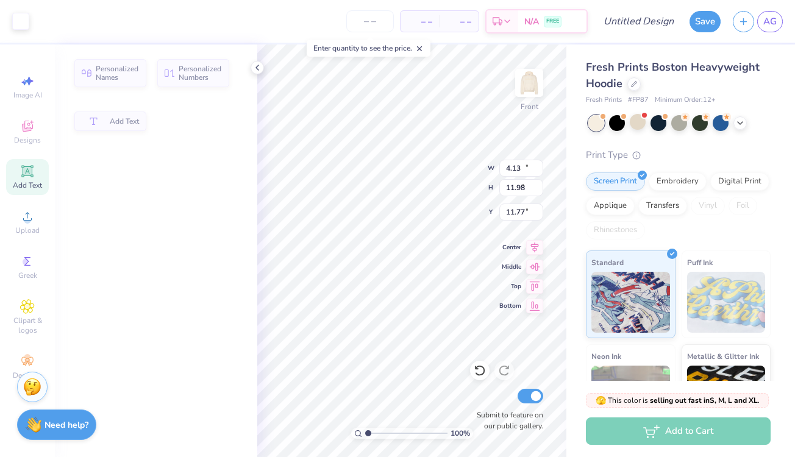
type input "11.98"
type input "4.44"
type input "11.40"
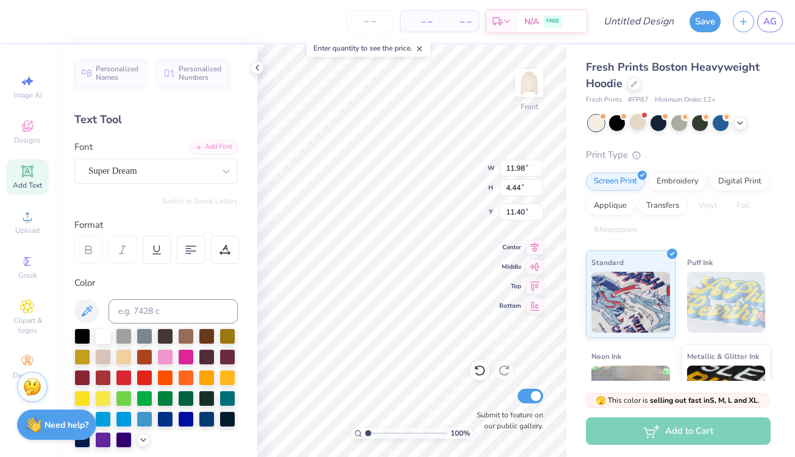
type input "4.13"
type input "11.98"
type input "11.77"
type input "11.98"
type input "4.44"
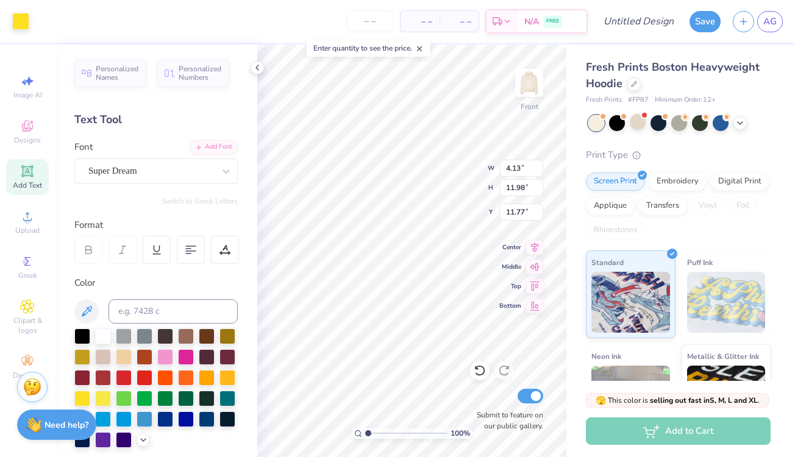
type input "11.40"
type input "4.13"
type input "11.98"
type input "11.77"
type input "11.98"
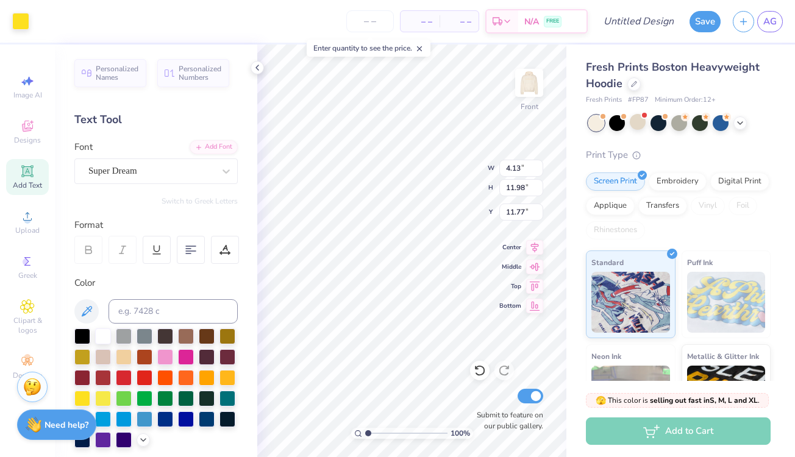
type input "4.44"
type input "11.77"
type input "3.62"
type input "10.51"
type input "5.69"
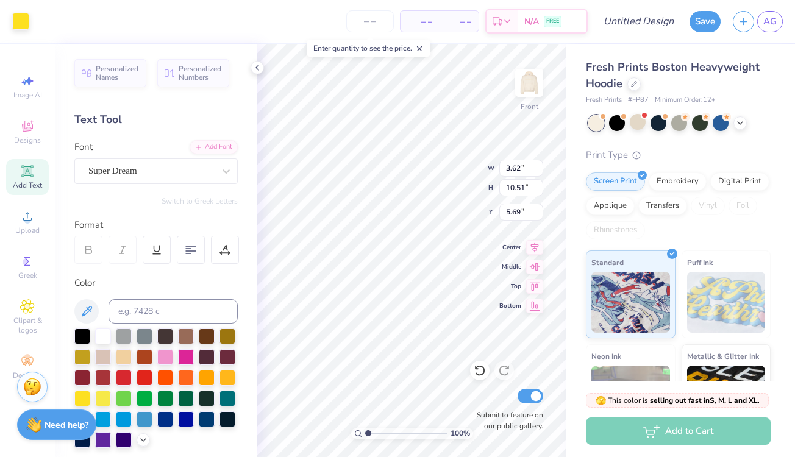
type input "3.72"
type input "10.81"
type input "5.39"
click at [45, 37] on div "Art colors" at bounding box center [25, 21] width 51 height 43
click at [43, 9] on div "Art colors" at bounding box center [25, 21] width 51 height 43
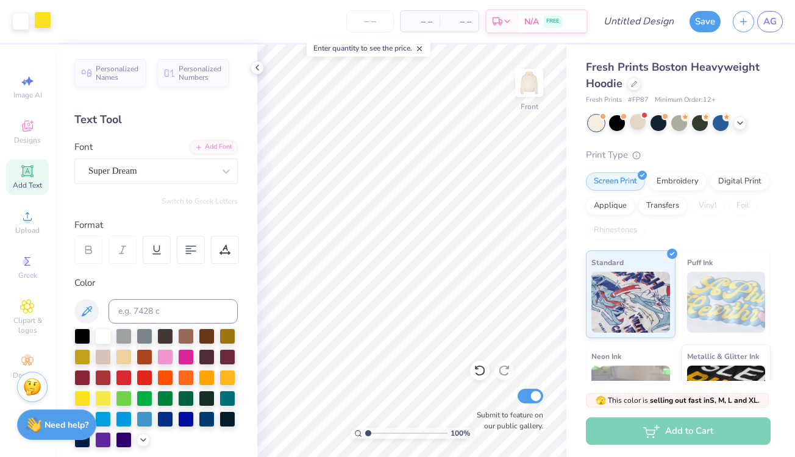
click at [43, 28] on div at bounding box center [42, 20] width 17 height 17
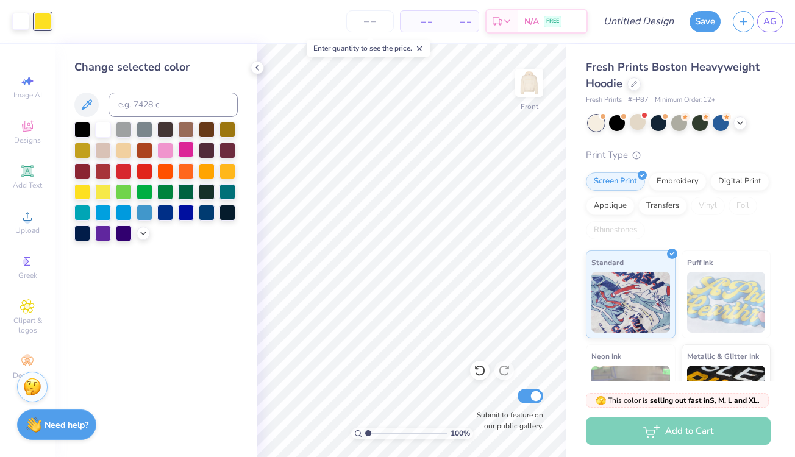
click at [182, 149] on div at bounding box center [186, 149] width 16 height 16
click at [165, 152] on div at bounding box center [165, 149] width 16 height 16
click at [168, 172] on div at bounding box center [165, 170] width 16 height 16
click at [122, 173] on div at bounding box center [124, 170] width 16 height 16
click at [100, 171] on div at bounding box center [103, 170] width 16 height 16
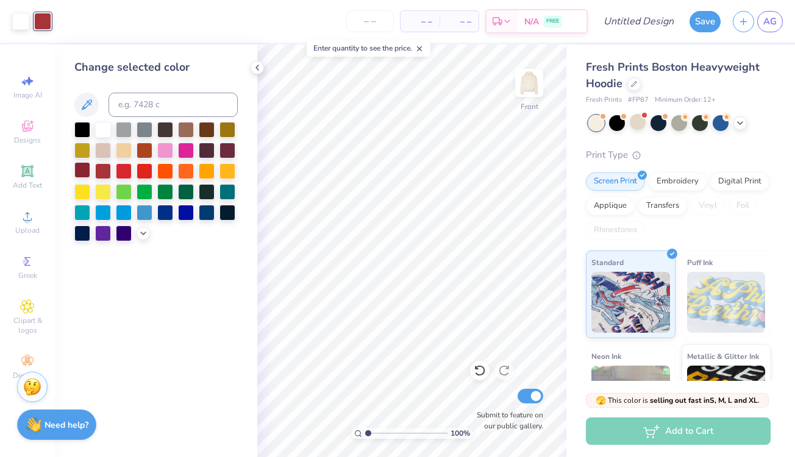
click at [87, 173] on div at bounding box center [82, 170] width 16 height 16
click at [86, 186] on div at bounding box center [82, 191] width 16 height 16
click at [100, 212] on div at bounding box center [103, 212] width 16 height 16
click at [86, 213] on div at bounding box center [82, 212] width 16 height 16
click at [127, 215] on div at bounding box center [124, 212] width 16 height 16
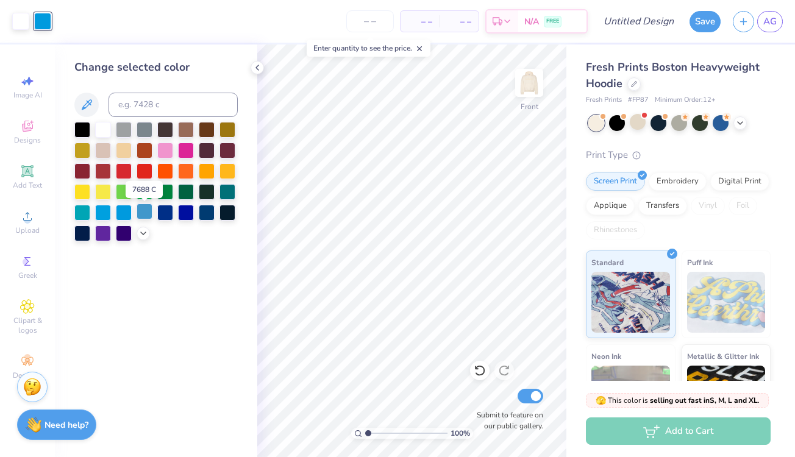
click at [145, 210] on div at bounding box center [145, 212] width 16 height 16
click at [122, 151] on div at bounding box center [124, 149] width 16 height 16
click at [21, 20] on div at bounding box center [20, 20] width 17 height 17
click at [127, 151] on div at bounding box center [124, 149] width 16 height 16
click at [532, 85] on img at bounding box center [529, 83] width 49 height 49
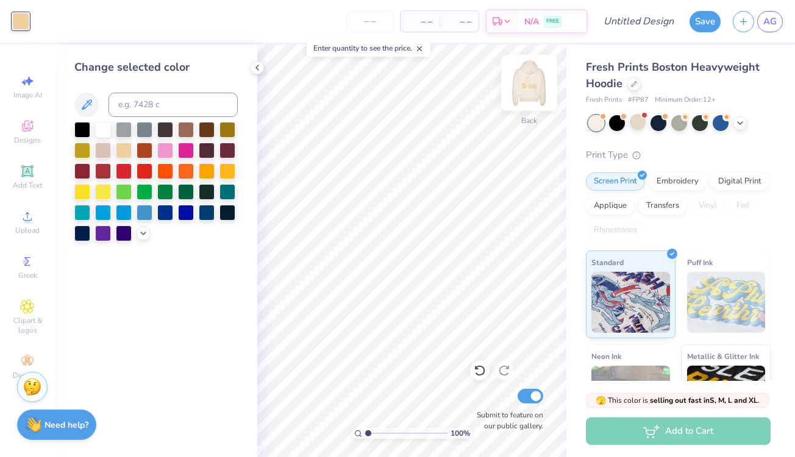
click at [526, 87] on img at bounding box center [529, 83] width 49 height 49
click at [651, 17] on input "Design Title" at bounding box center [654, 21] width 60 height 24
type input "yellow h"
click at [706, 20] on button "Save" at bounding box center [705, 19] width 31 height 21
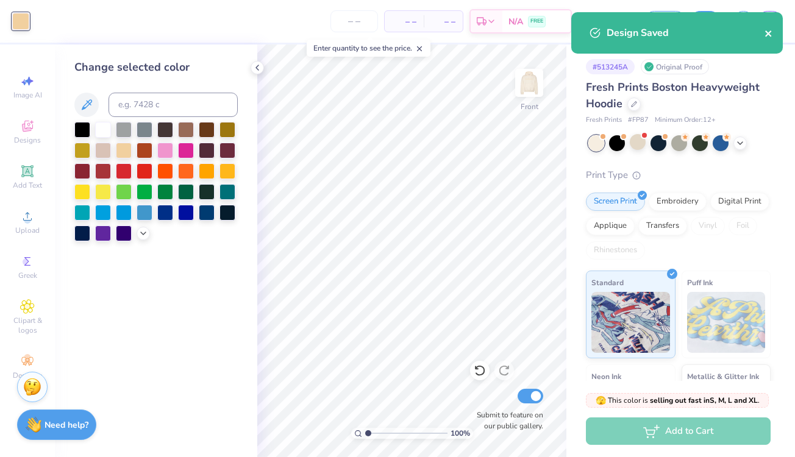
click at [768, 32] on icon "close" at bounding box center [769, 34] width 9 height 10
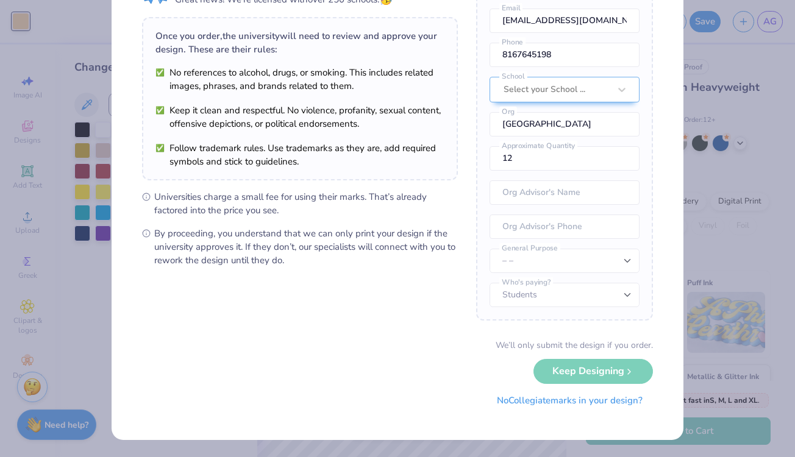
scroll to position [73, 0]
click at [573, 375] on div "We’ll only submit the design if you order. Keep Designing No Collegiate marks i…" at bounding box center [397, 378] width 511 height 77
click at [567, 404] on button "No Collegiate marks in your design?" at bounding box center [570, 401] width 166 height 25
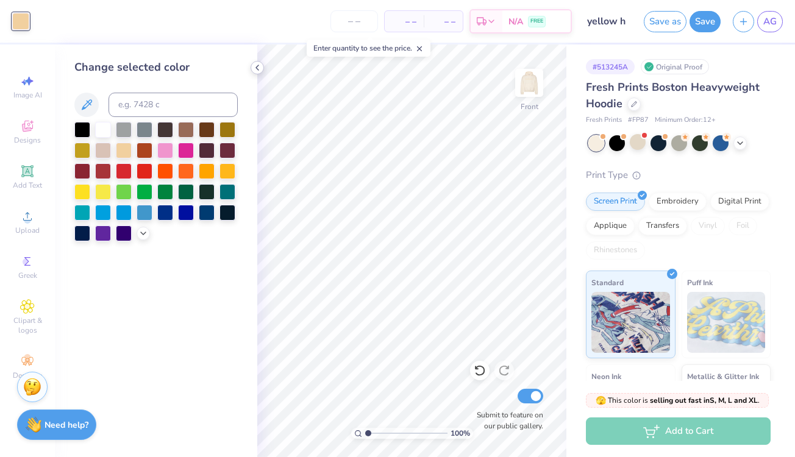
click at [255, 61] on div at bounding box center [257, 67] width 13 height 13
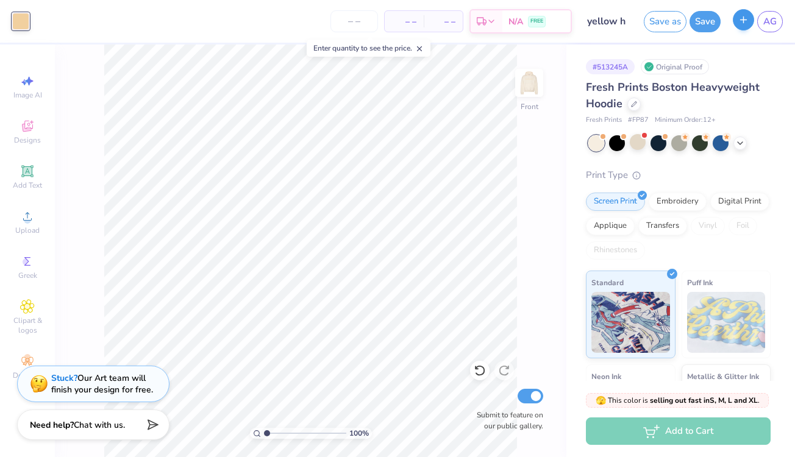
click at [741, 21] on icon "button" at bounding box center [743, 20] width 10 height 10
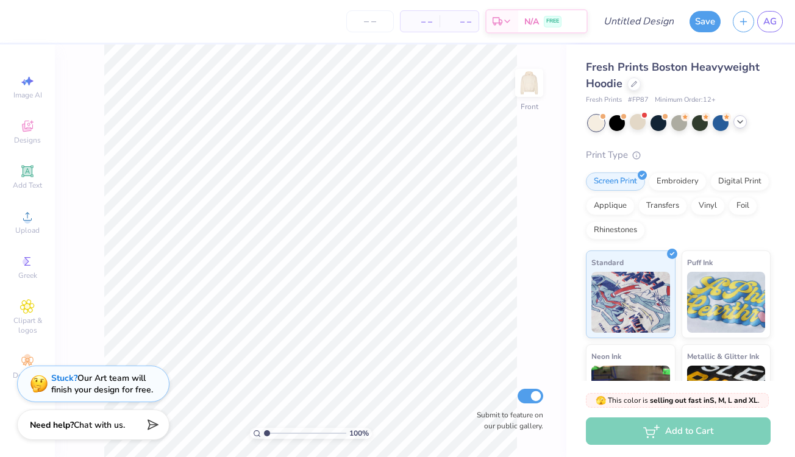
click at [735, 123] on div at bounding box center [740, 121] width 13 height 13
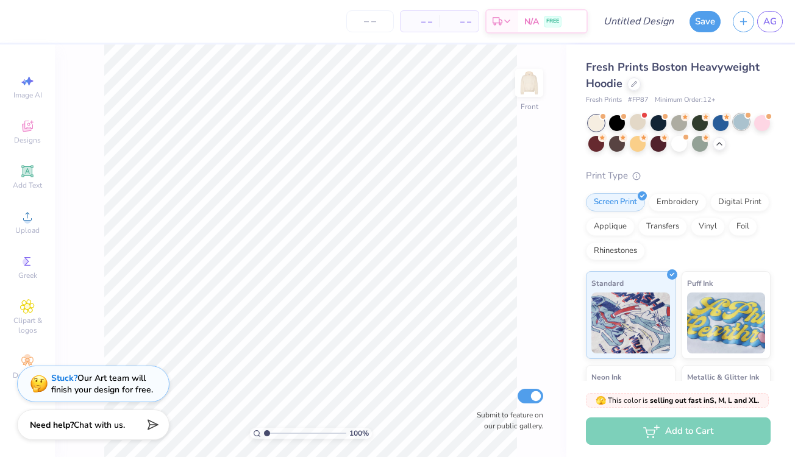
click at [748, 118] on span at bounding box center [748, 115] width 7 height 7
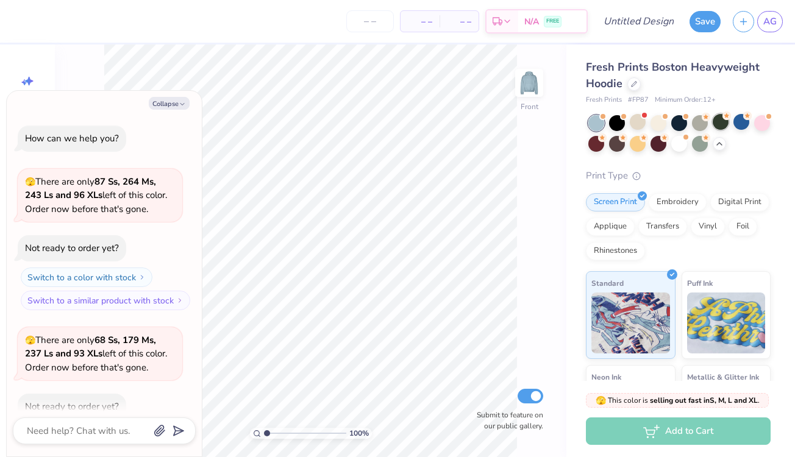
scroll to position [221, 0]
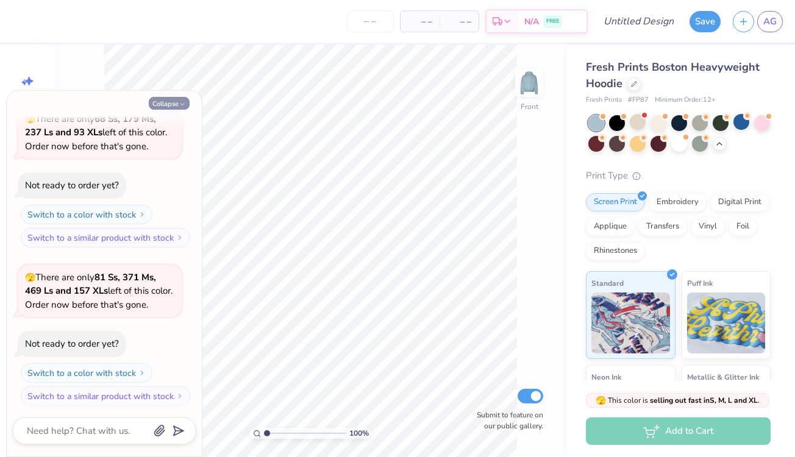
click at [177, 102] on button "Collapse" at bounding box center [169, 103] width 41 height 13
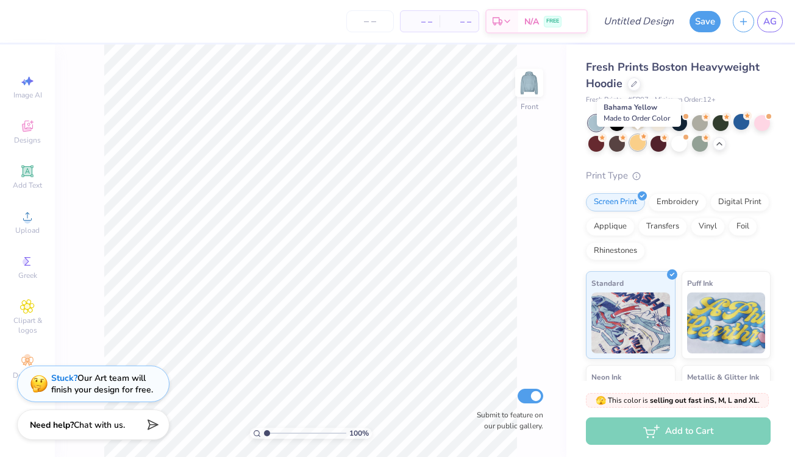
click at [638, 145] on div at bounding box center [638, 143] width 16 height 16
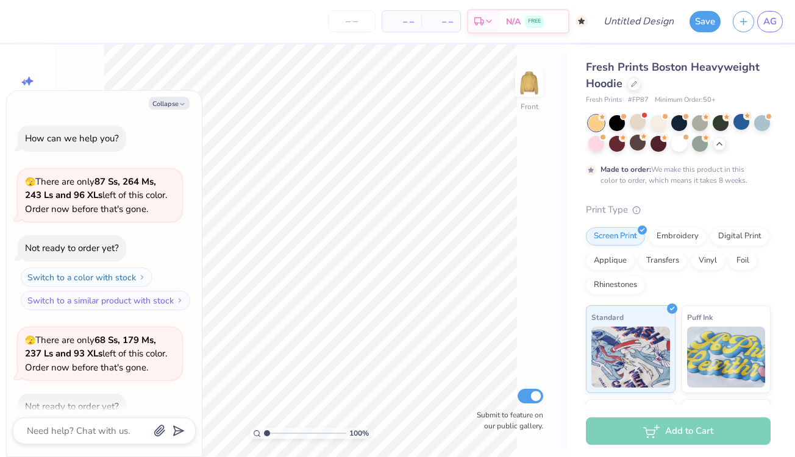
scroll to position [322, 0]
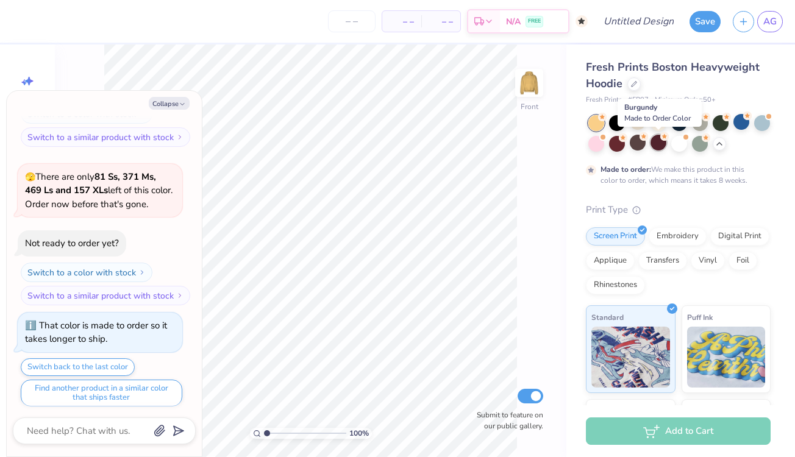
click at [654, 141] on div at bounding box center [659, 143] width 16 height 16
click at [610, 143] on div at bounding box center [617, 143] width 16 height 16
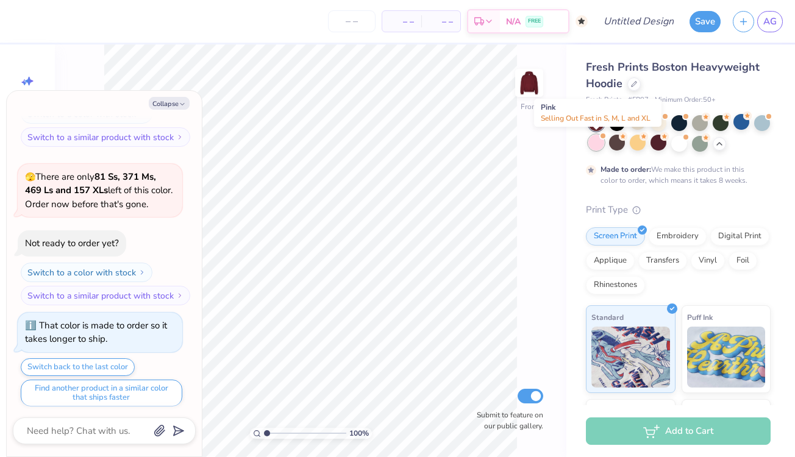
click at [599, 144] on div at bounding box center [596, 143] width 16 height 16
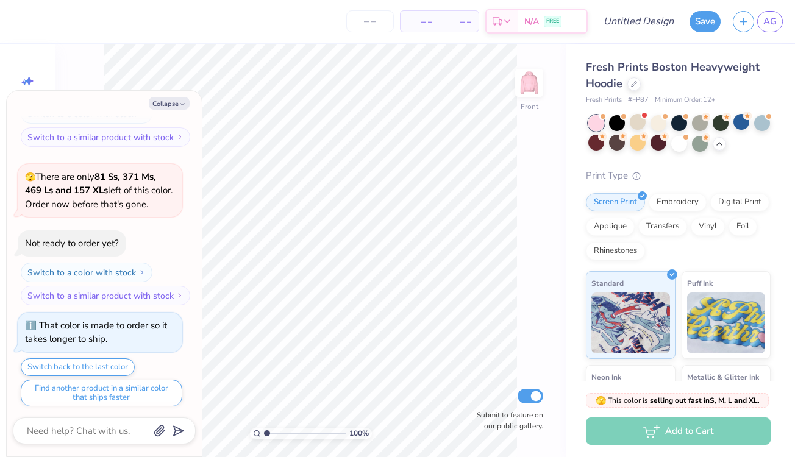
scroll to position [539, 0]
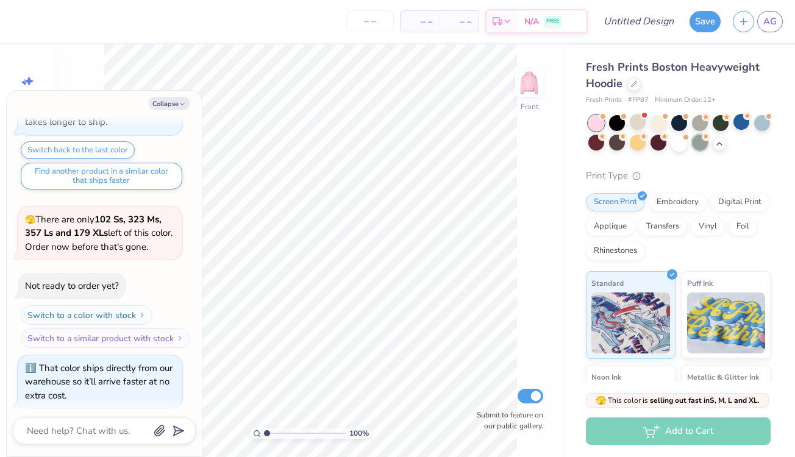
click at [701, 145] on div at bounding box center [700, 143] width 16 height 16
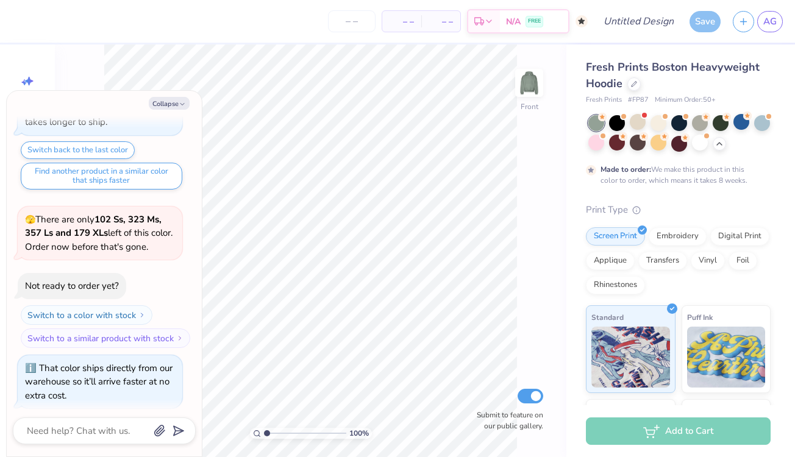
scroll to position [640, 0]
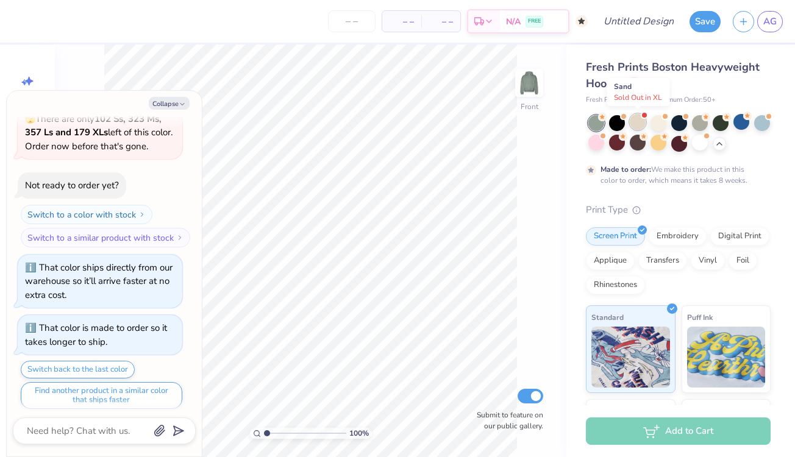
click at [643, 124] on div at bounding box center [638, 122] width 16 height 16
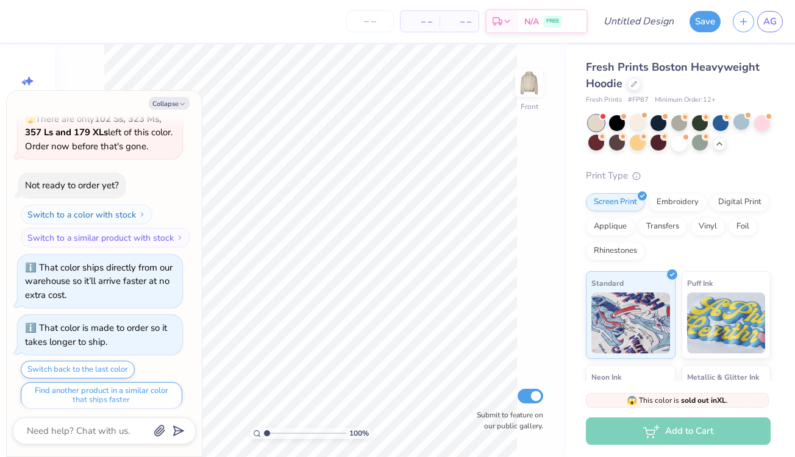
scroll to position [870, 0]
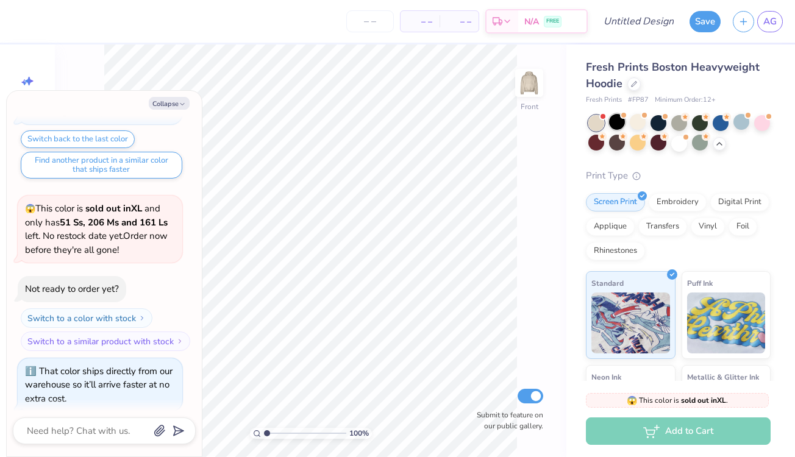
click at [618, 125] on div at bounding box center [617, 122] width 16 height 16
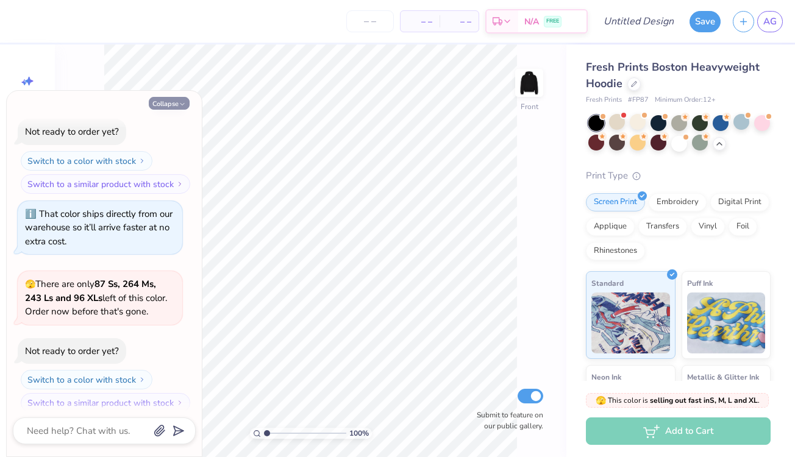
click at [166, 102] on button "Collapse" at bounding box center [169, 103] width 41 height 13
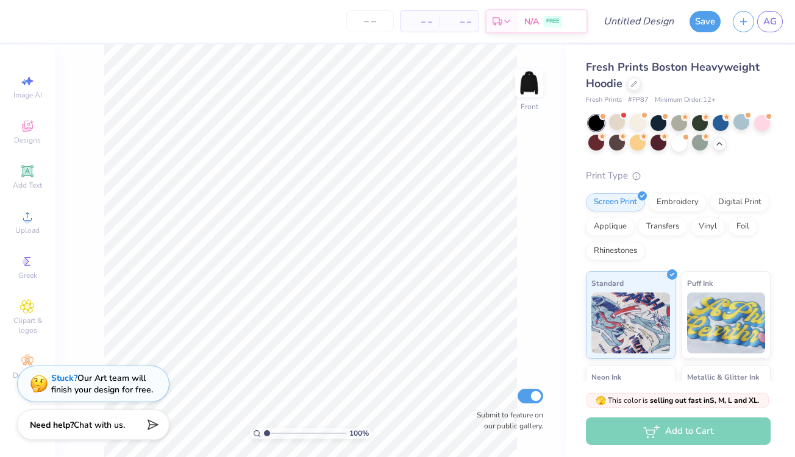
type textarea "x"
click at [524, 92] on img at bounding box center [529, 83] width 49 height 49
click at [29, 162] on div "Add Text" at bounding box center [27, 177] width 43 height 36
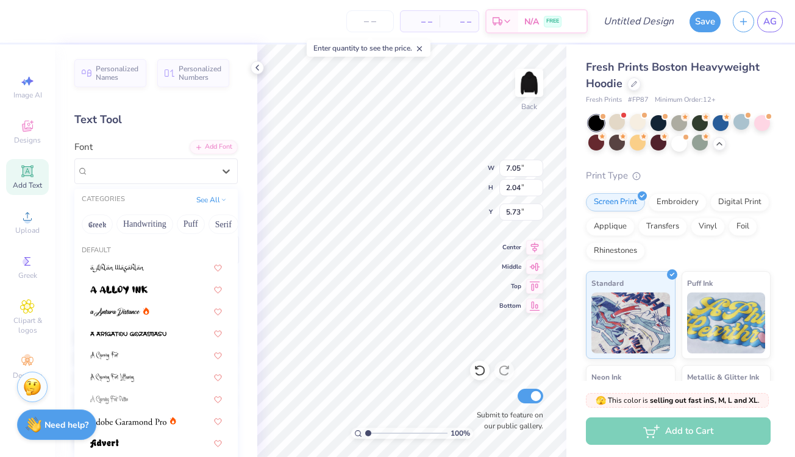
drag, startPoint x: 177, startPoint y: 178, endPoint x: 164, endPoint y: 258, distance: 80.9
click at [177, 178] on div at bounding box center [151, 171] width 126 height 16
